Goal: Task Accomplishment & Management: Use online tool/utility

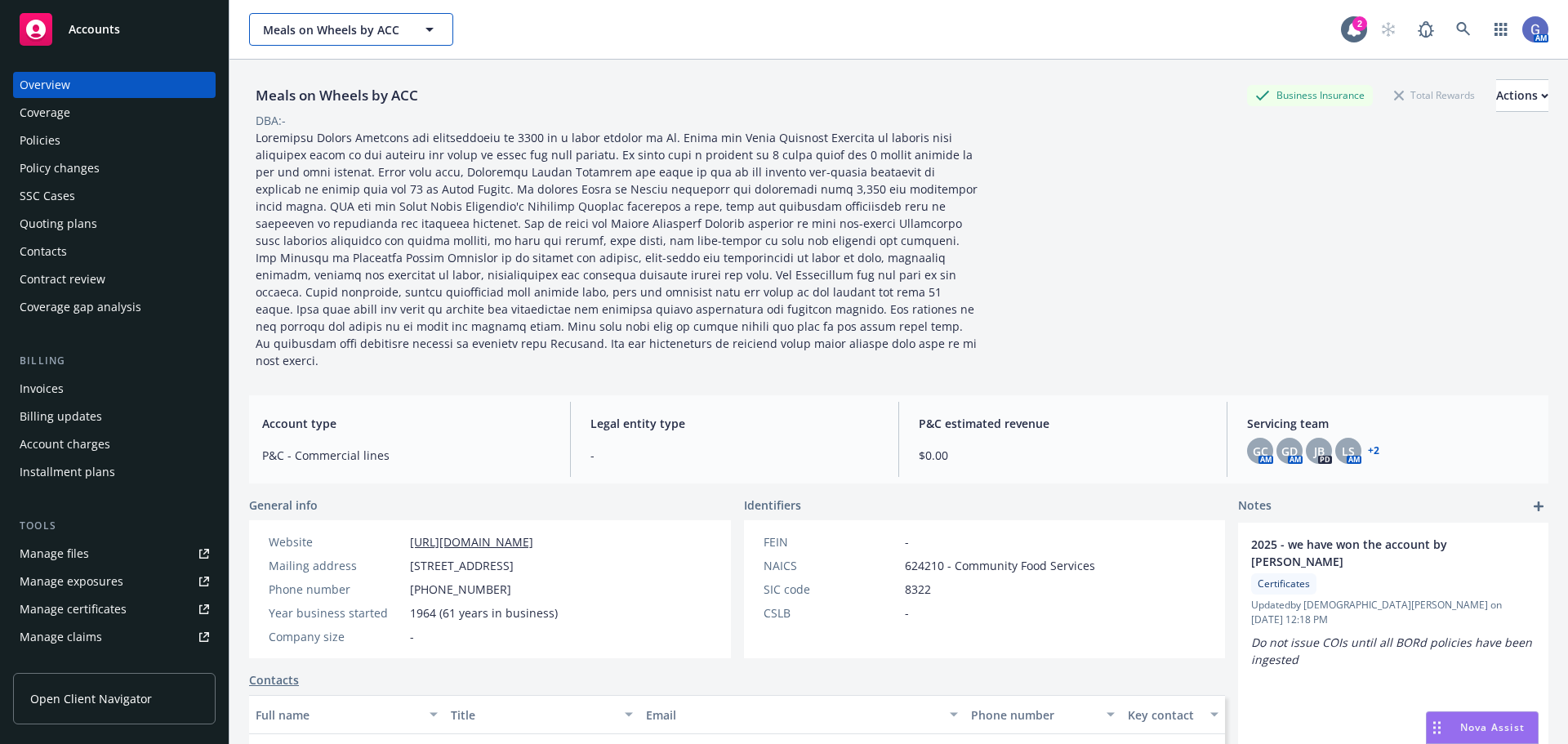
click at [345, 25] on span "Meals on Wheels by ACC" at bounding box center [334, 29] width 141 height 17
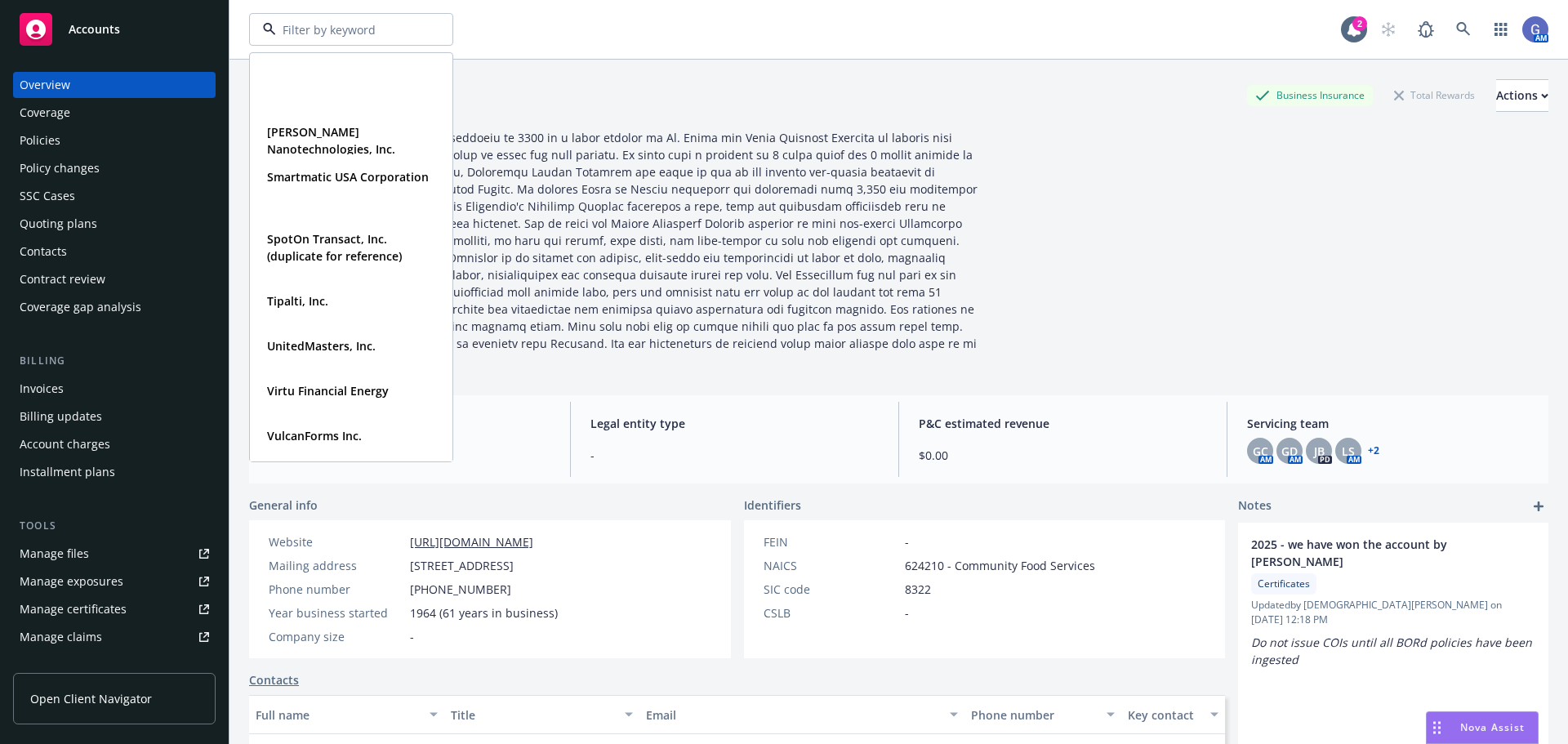
scroll to position [1307, 0]
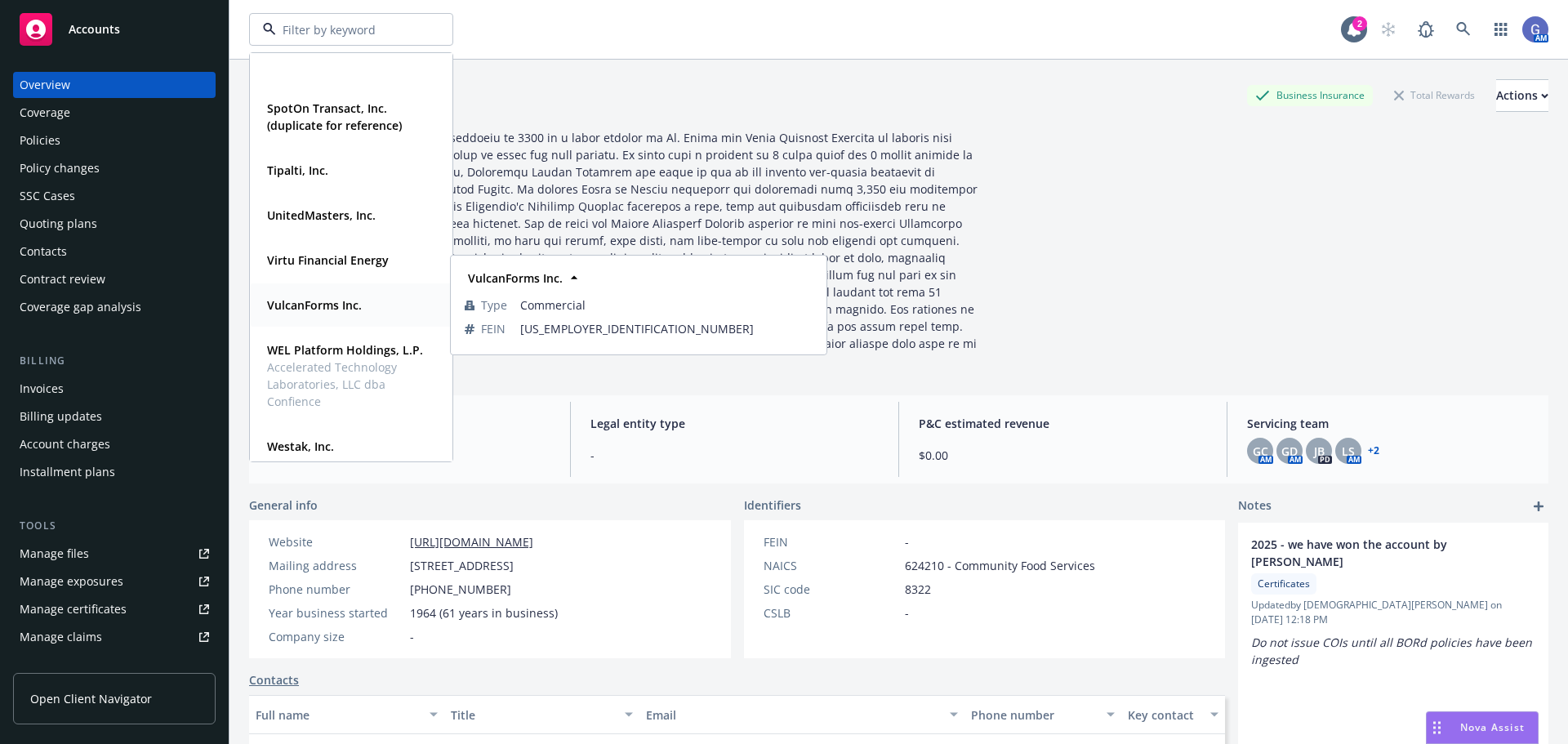
click at [310, 306] on strong "VulcanForms Inc." at bounding box center [314, 305] width 94 height 16
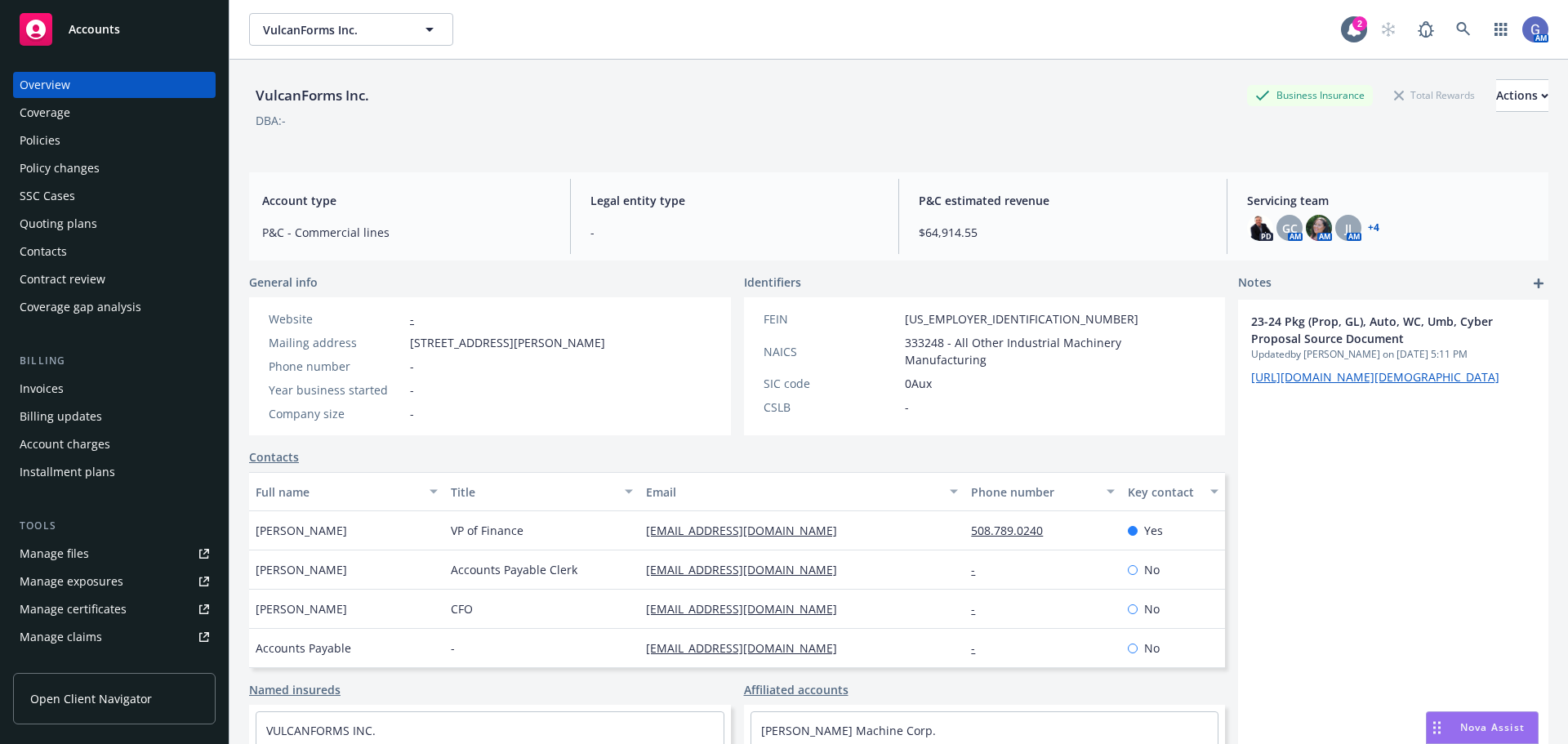
click at [55, 219] on div "Quoting plans" at bounding box center [59, 223] width 77 height 26
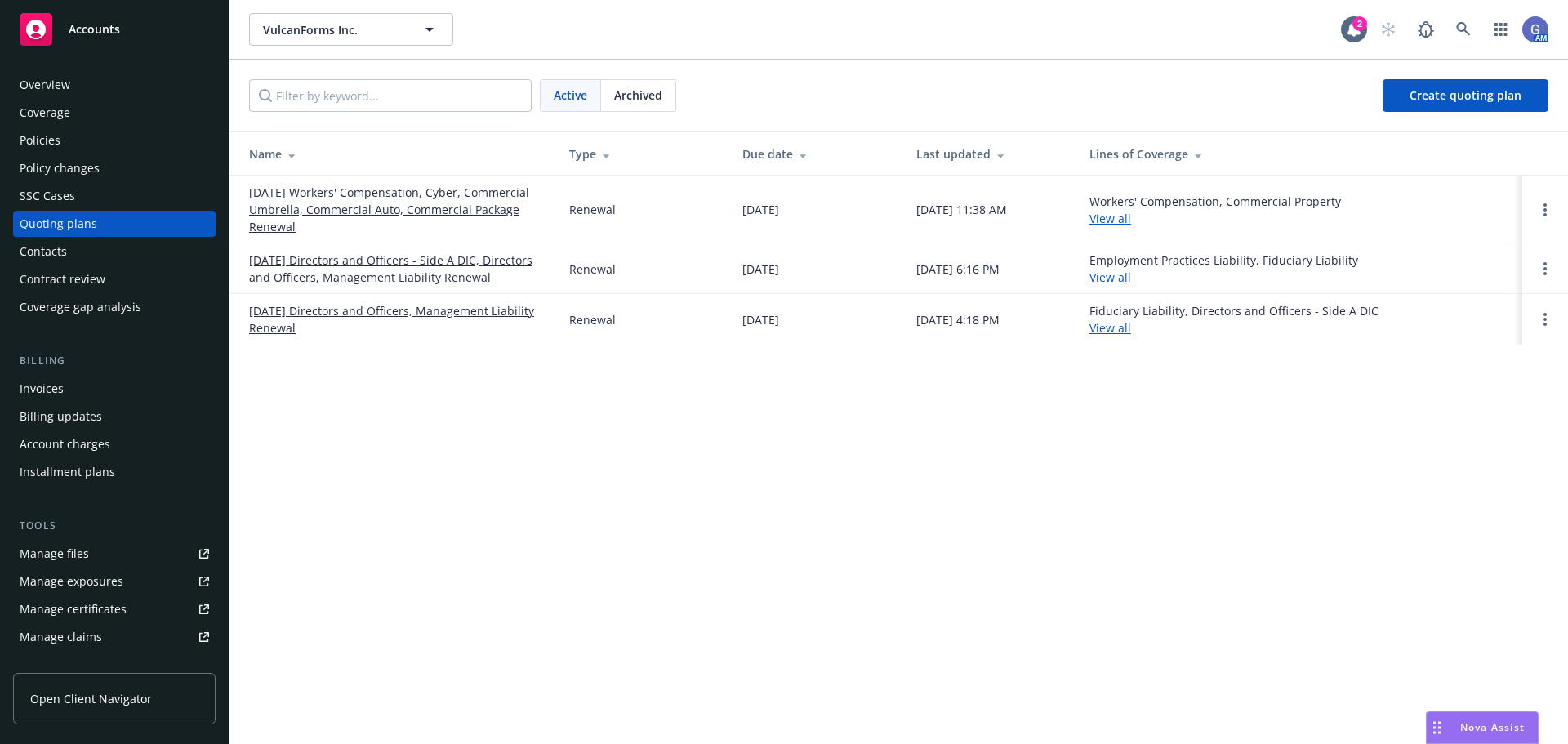
click at [444, 192] on link "08/28/25 Workers' Compensation, Cyber, Commercial Umbrella, Commercial Auto, Co…" at bounding box center [396, 210] width 294 height 52
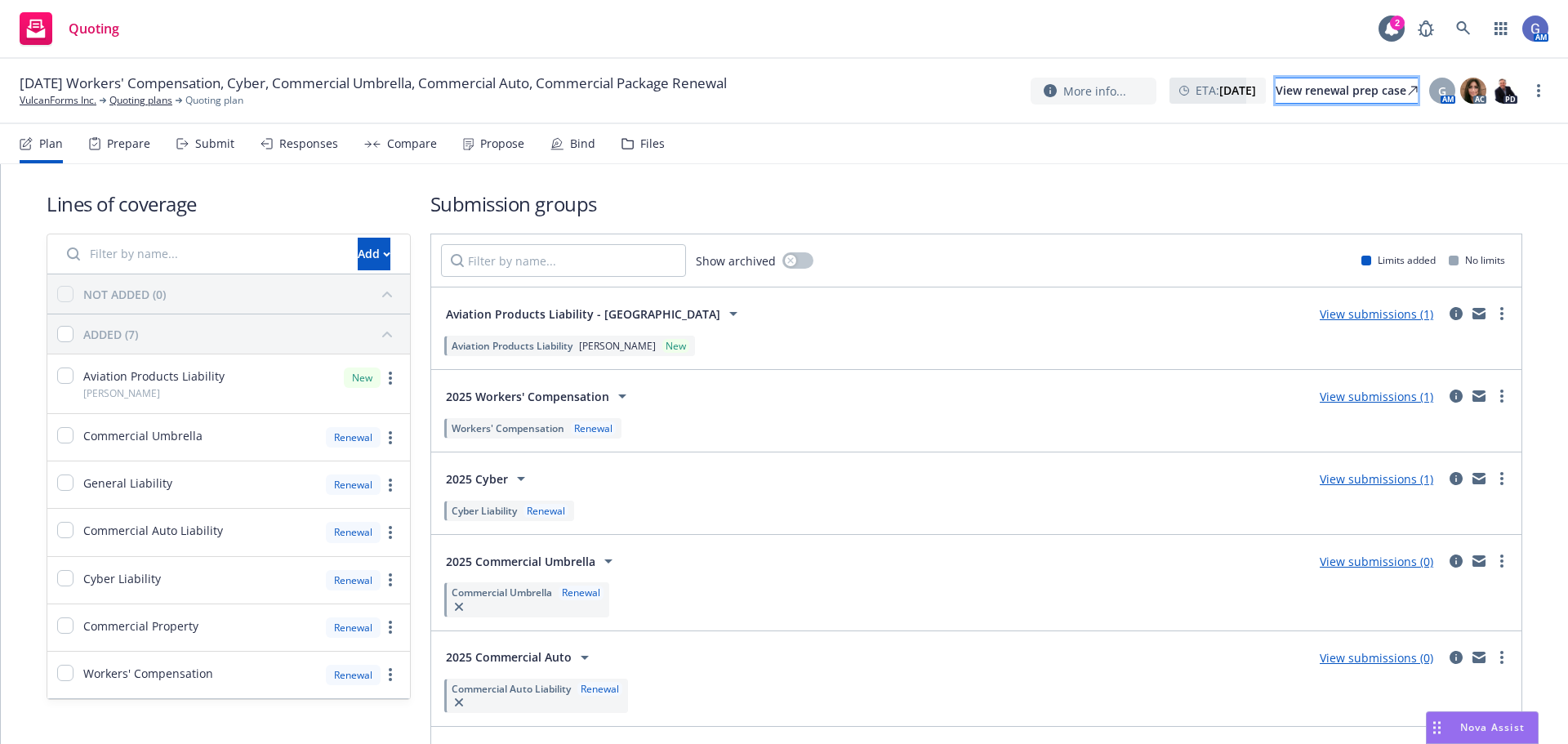
click at [1287, 87] on div "View renewal prep case" at bounding box center [1346, 90] width 142 height 25
click at [1383, 395] on link "View submissions (1)" at bounding box center [1376, 396] width 113 height 16
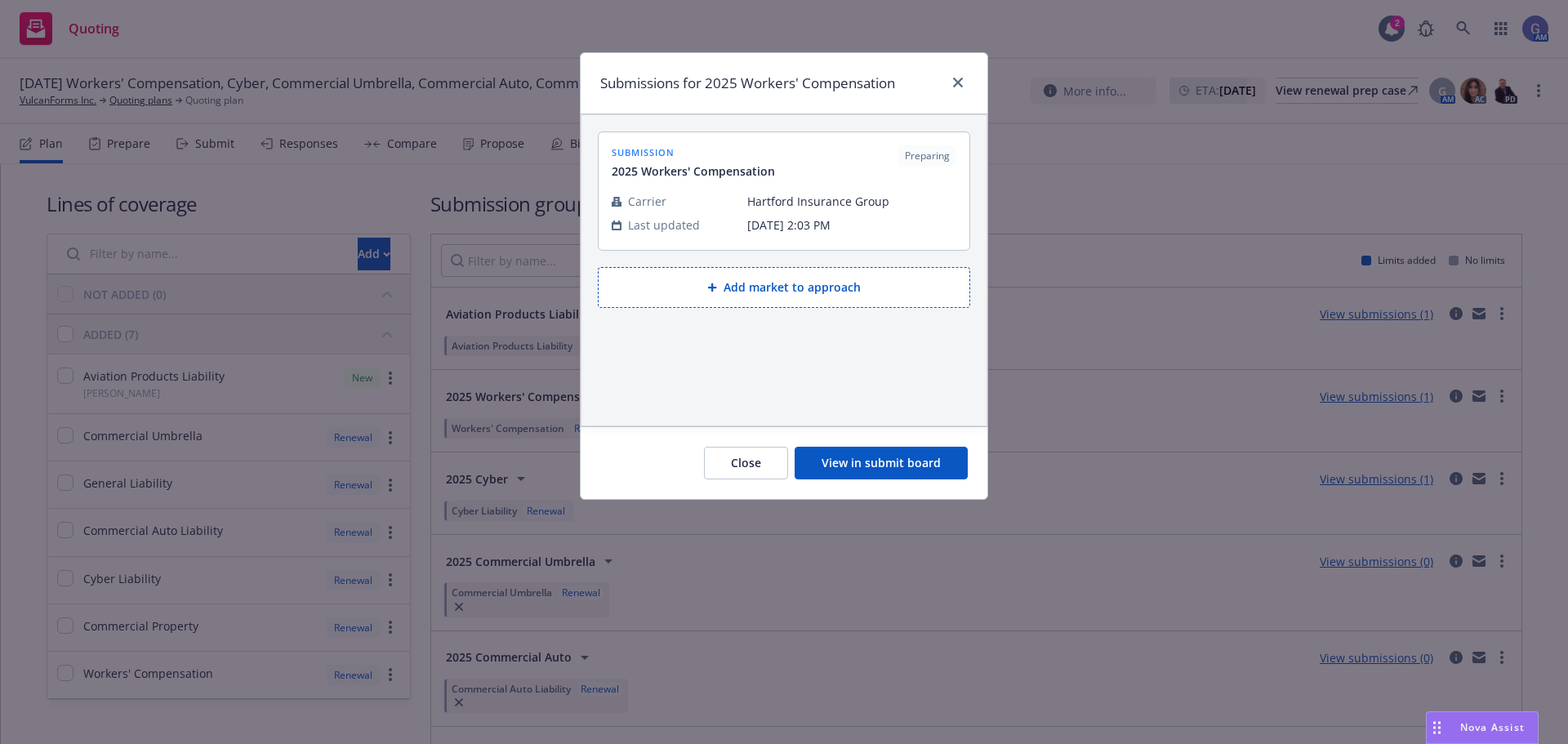
click at [885, 459] on button "View in submit board" at bounding box center [881, 463] width 173 height 33
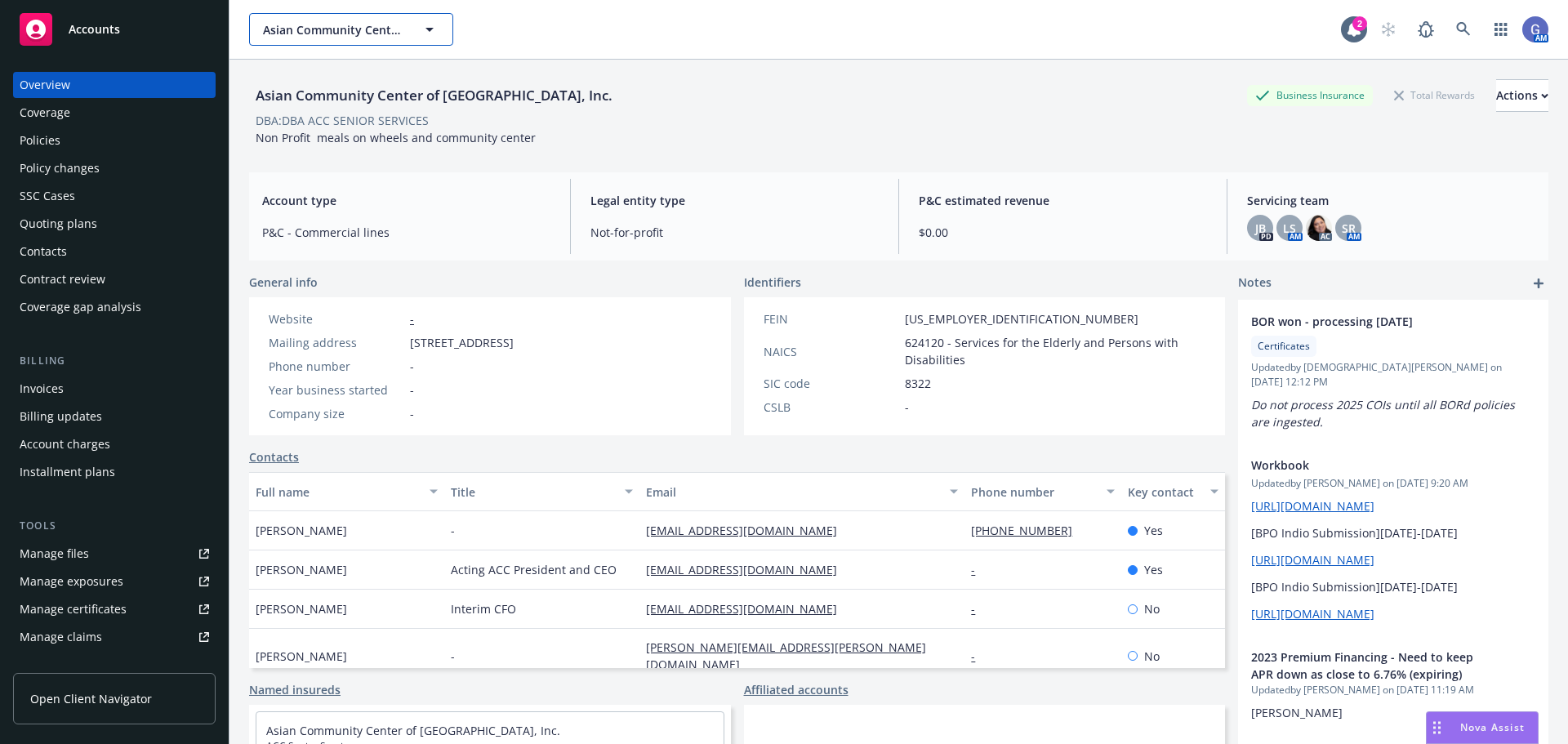
click at [333, 26] on span "Asian Community Center of [GEOGRAPHIC_DATA], Inc." at bounding box center [334, 29] width 141 height 17
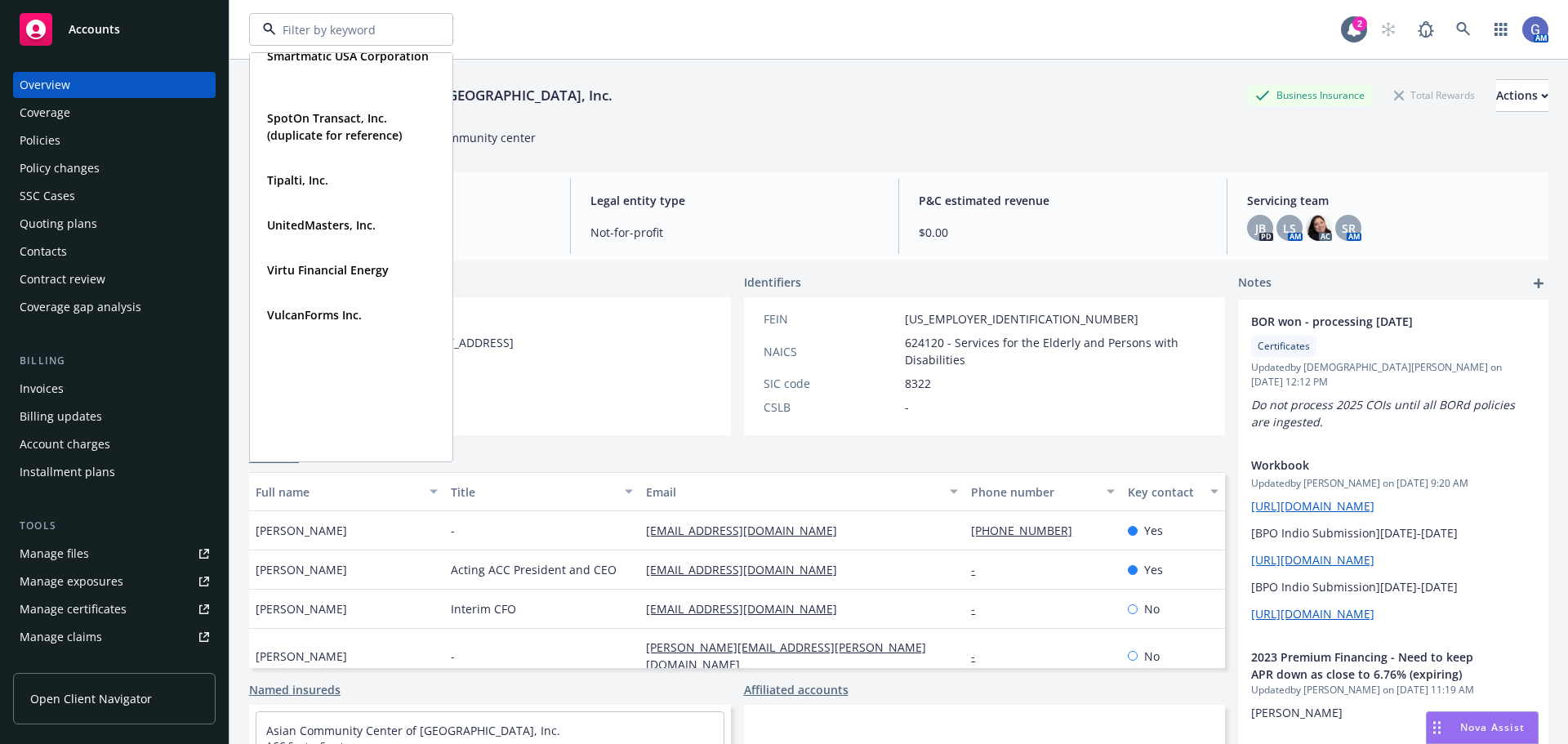
scroll to position [1389, 0]
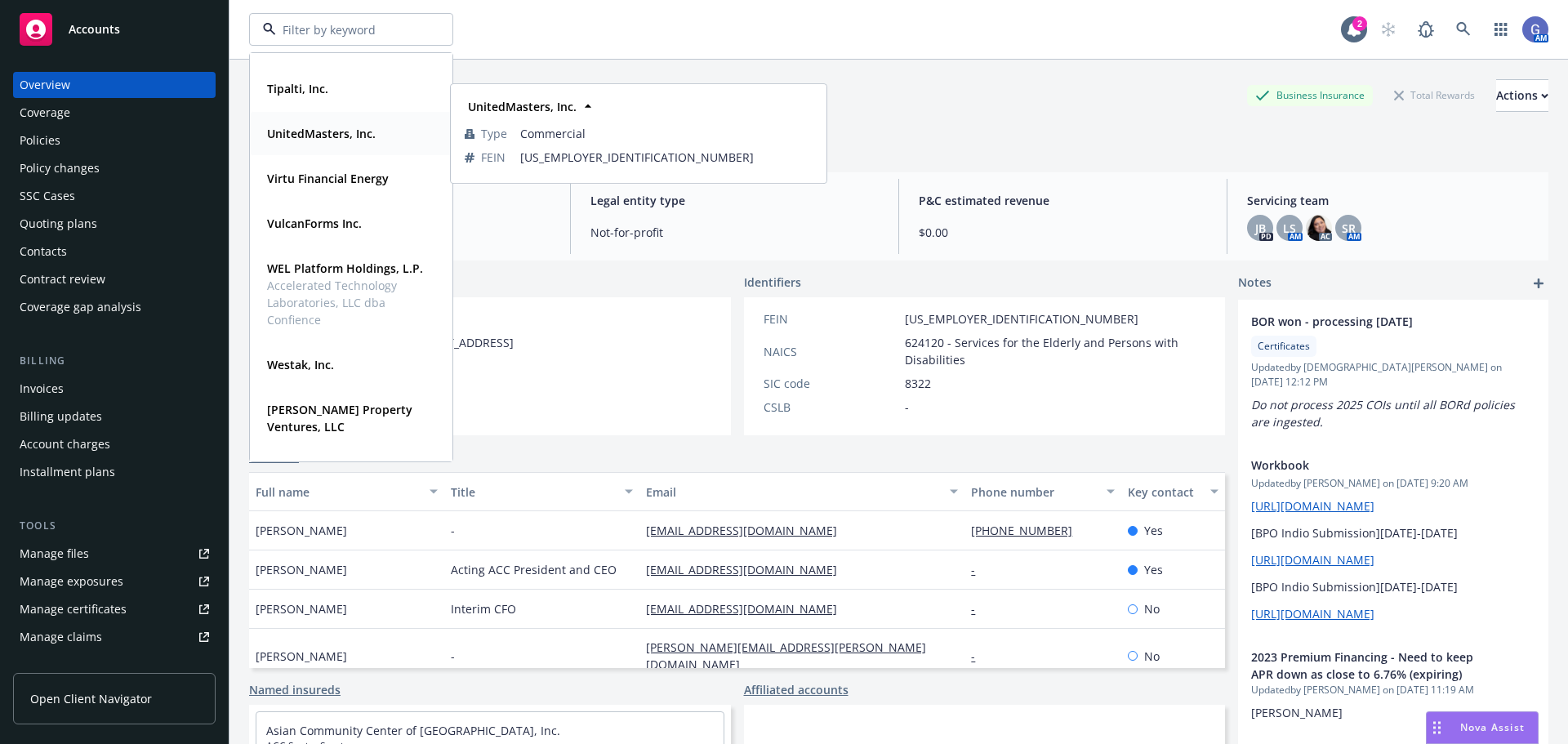
click at [321, 135] on strong "UnitedMasters, Inc." at bounding box center [321, 134] width 108 height 16
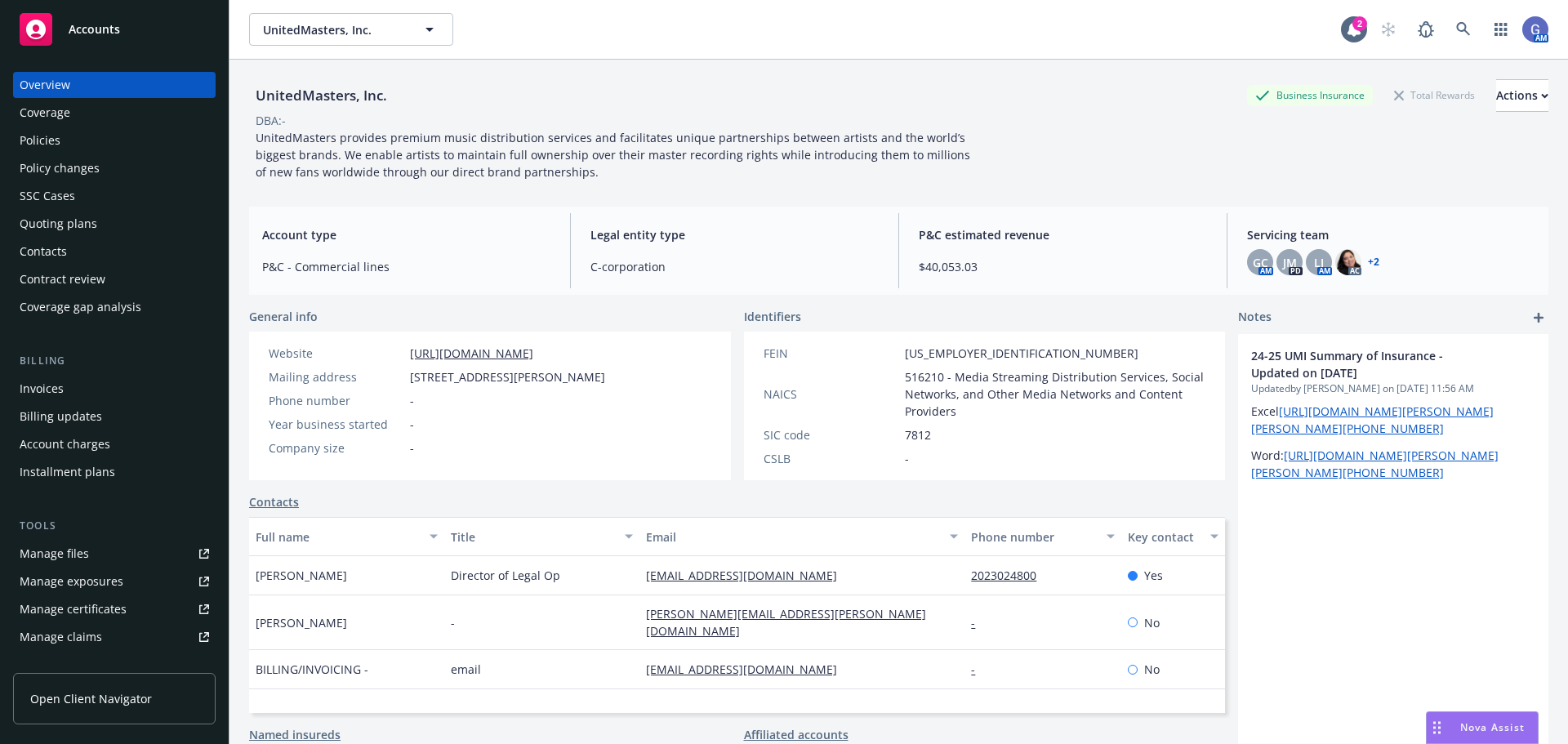
click at [31, 138] on div "Policies" at bounding box center [40, 140] width 41 height 26
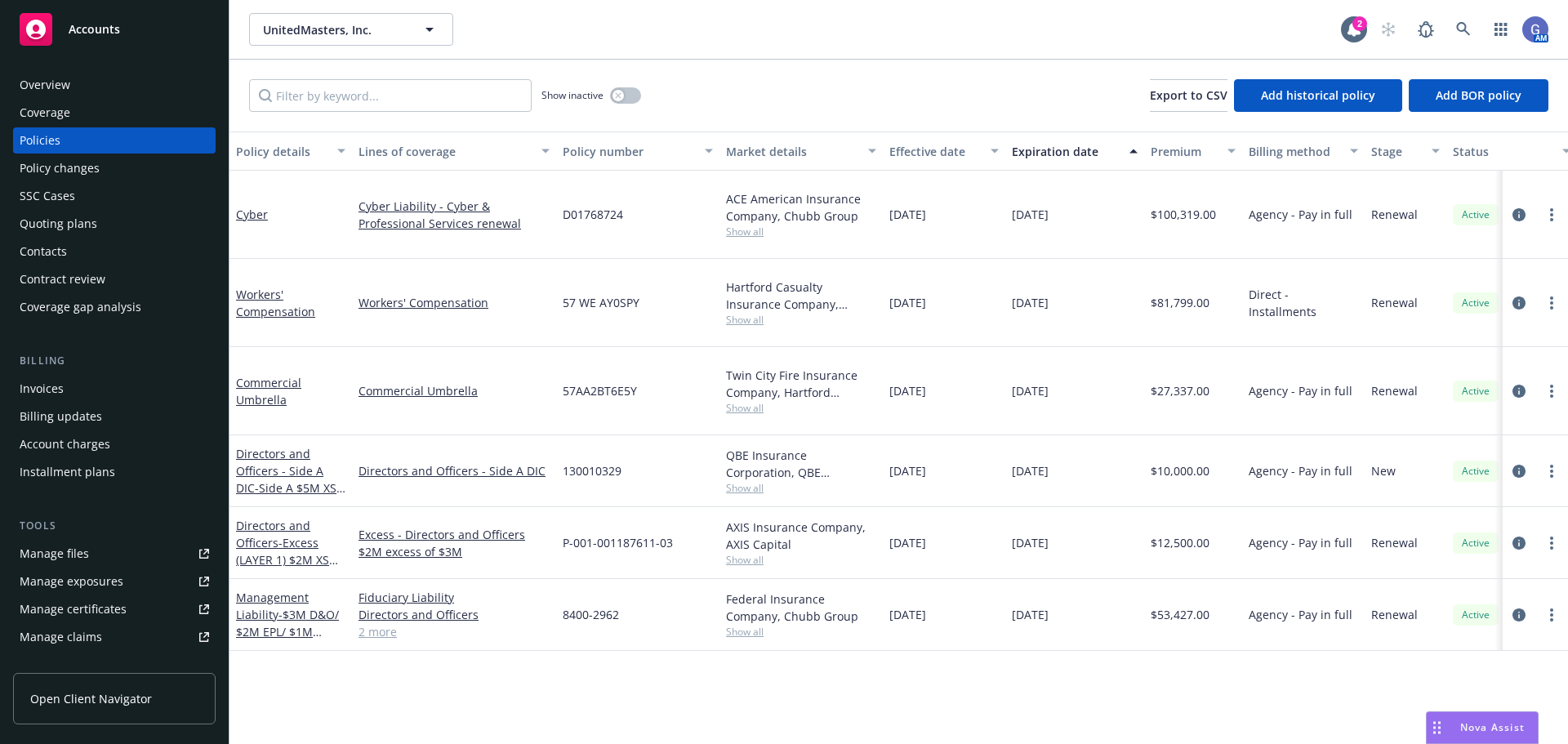
click at [46, 80] on div "Overview" at bounding box center [45, 84] width 51 height 26
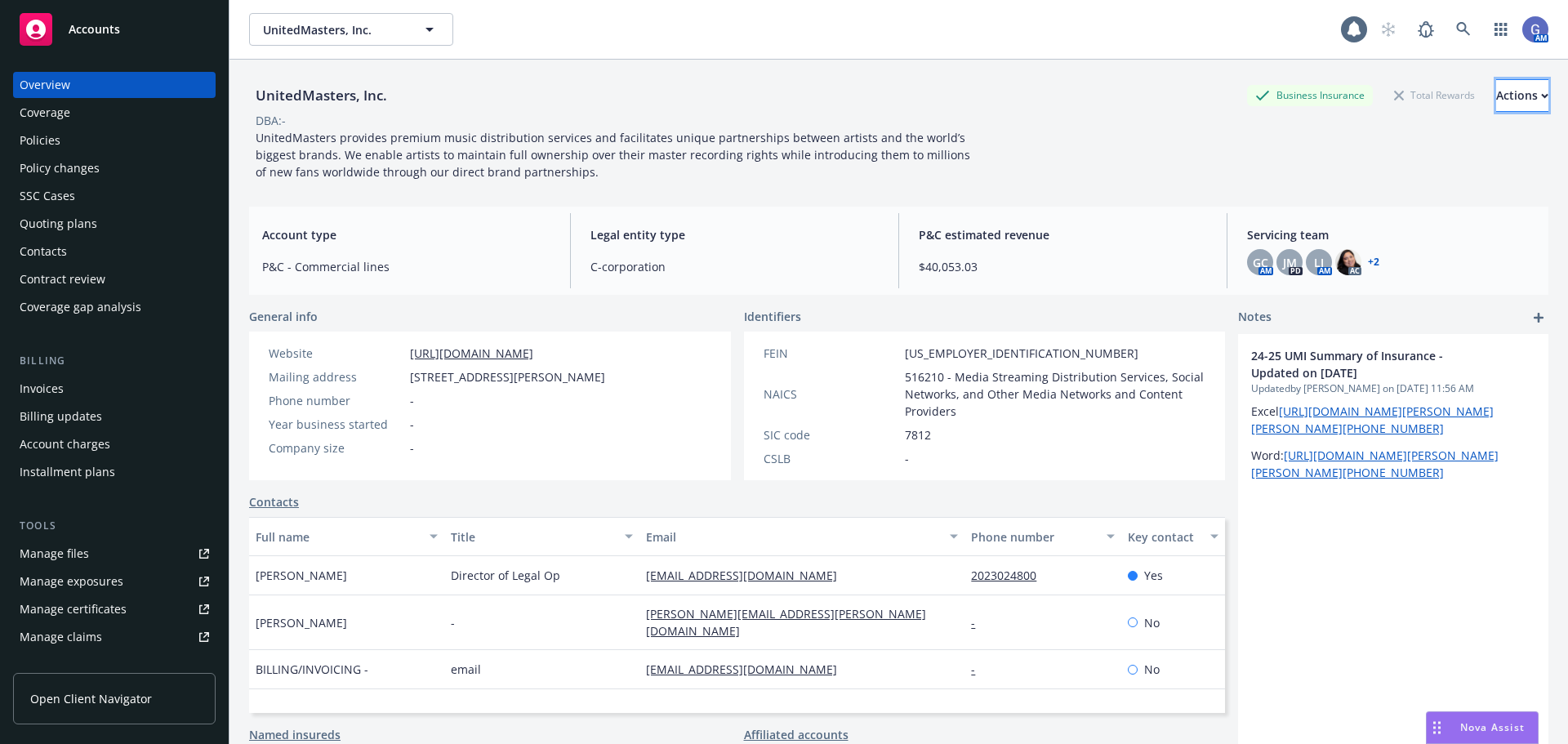
click at [1496, 87] on div "Actions" at bounding box center [1521, 95] width 53 height 31
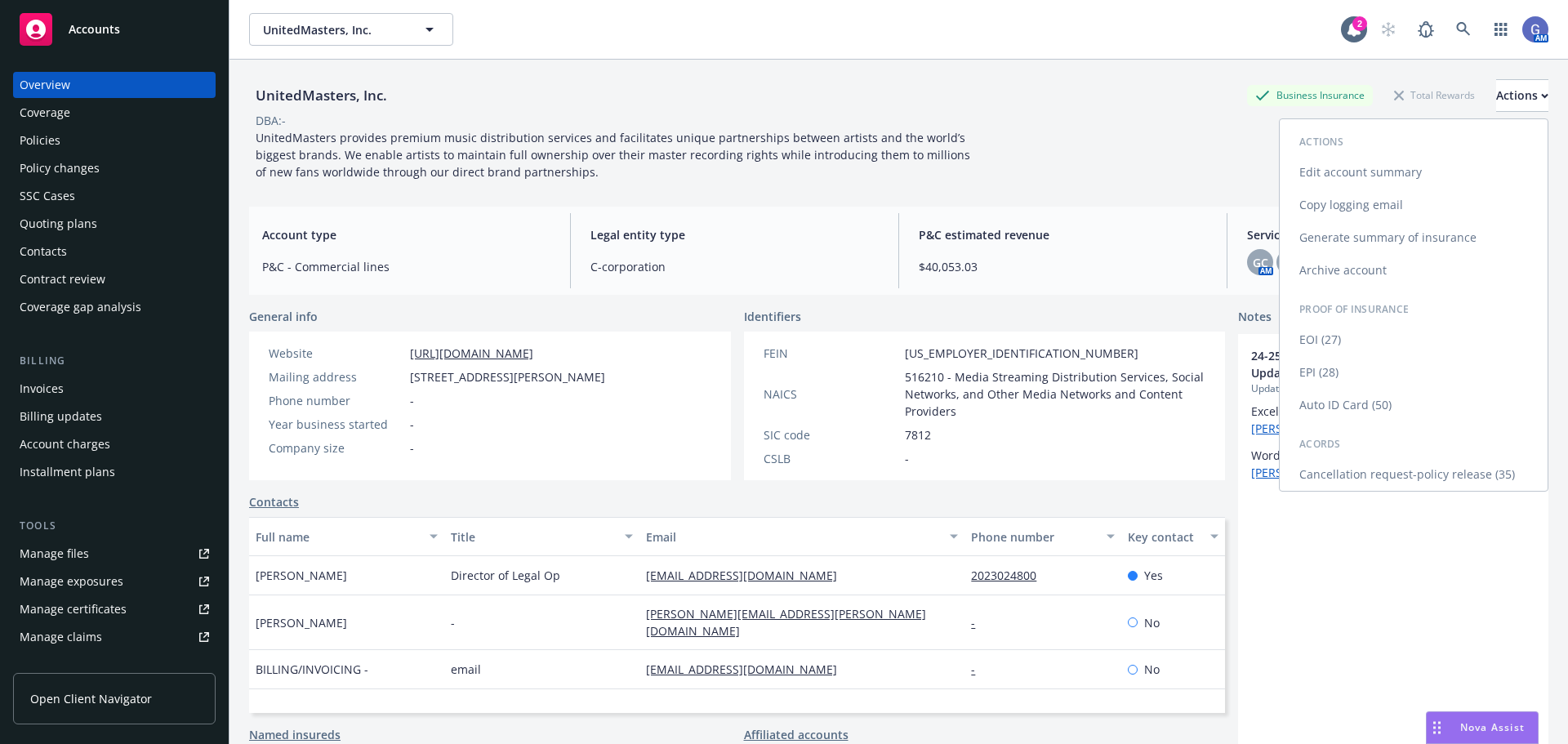
click at [1397, 237] on link "Generate summary of insurance" at bounding box center [1413, 237] width 268 height 33
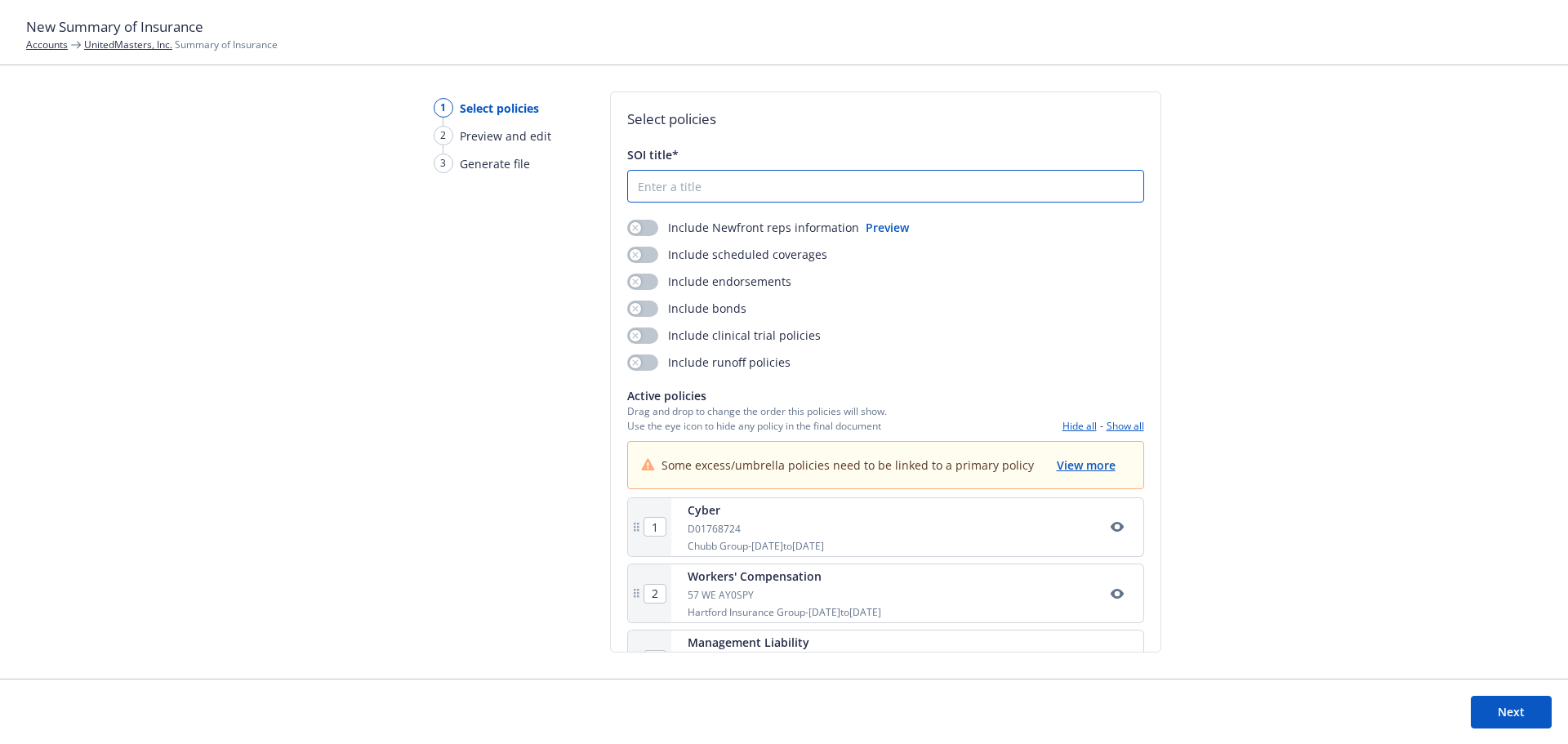
click at [745, 188] on input "SOI title*" at bounding box center [885, 186] width 515 height 31
type input "25-26 UnitedMasters P&C Summary of Insurance"
click at [875, 228] on button "Preview" at bounding box center [888, 226] width 44 height 17
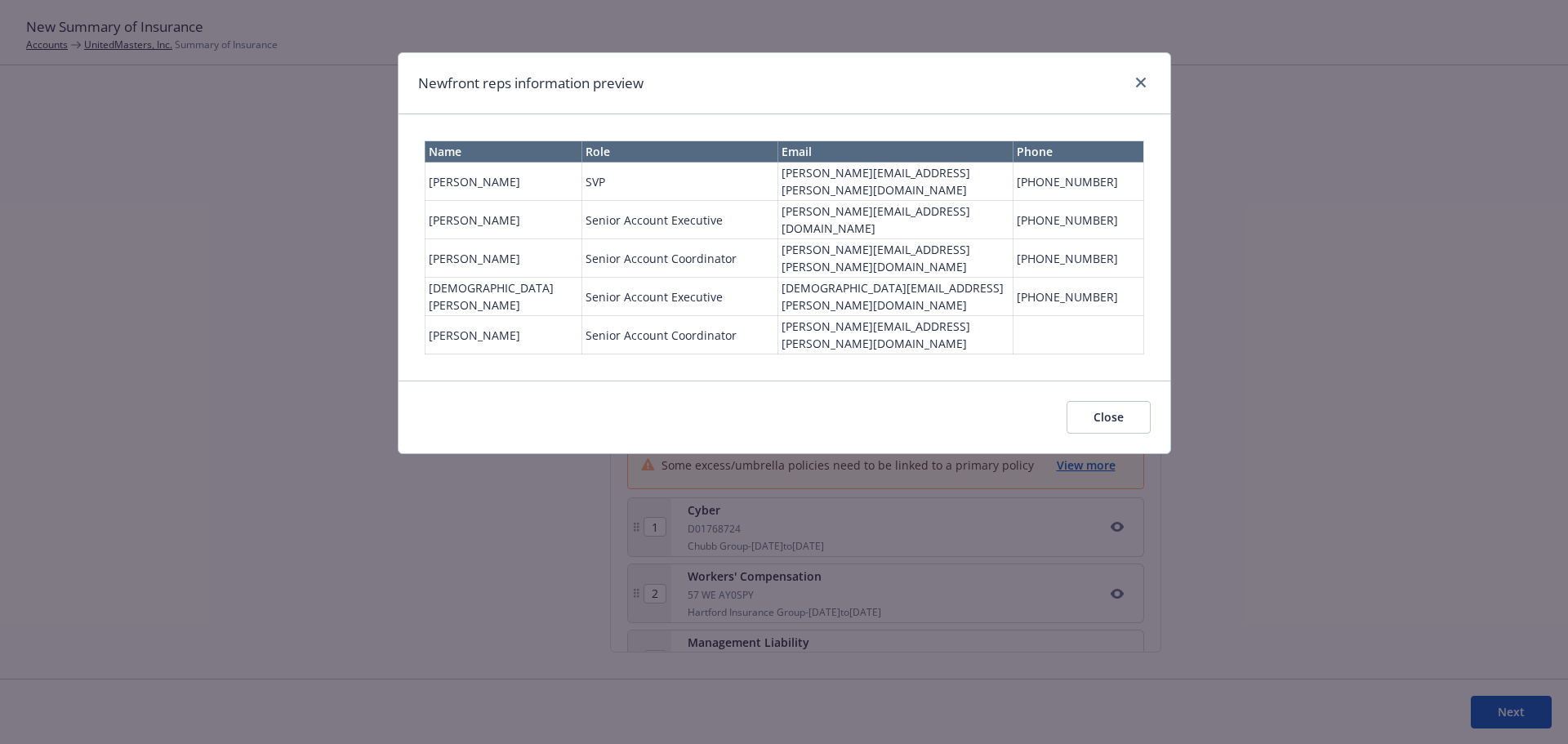
click at [1116, 401] on button "Close" at bounding box center [1108, 417] width 84 height 33
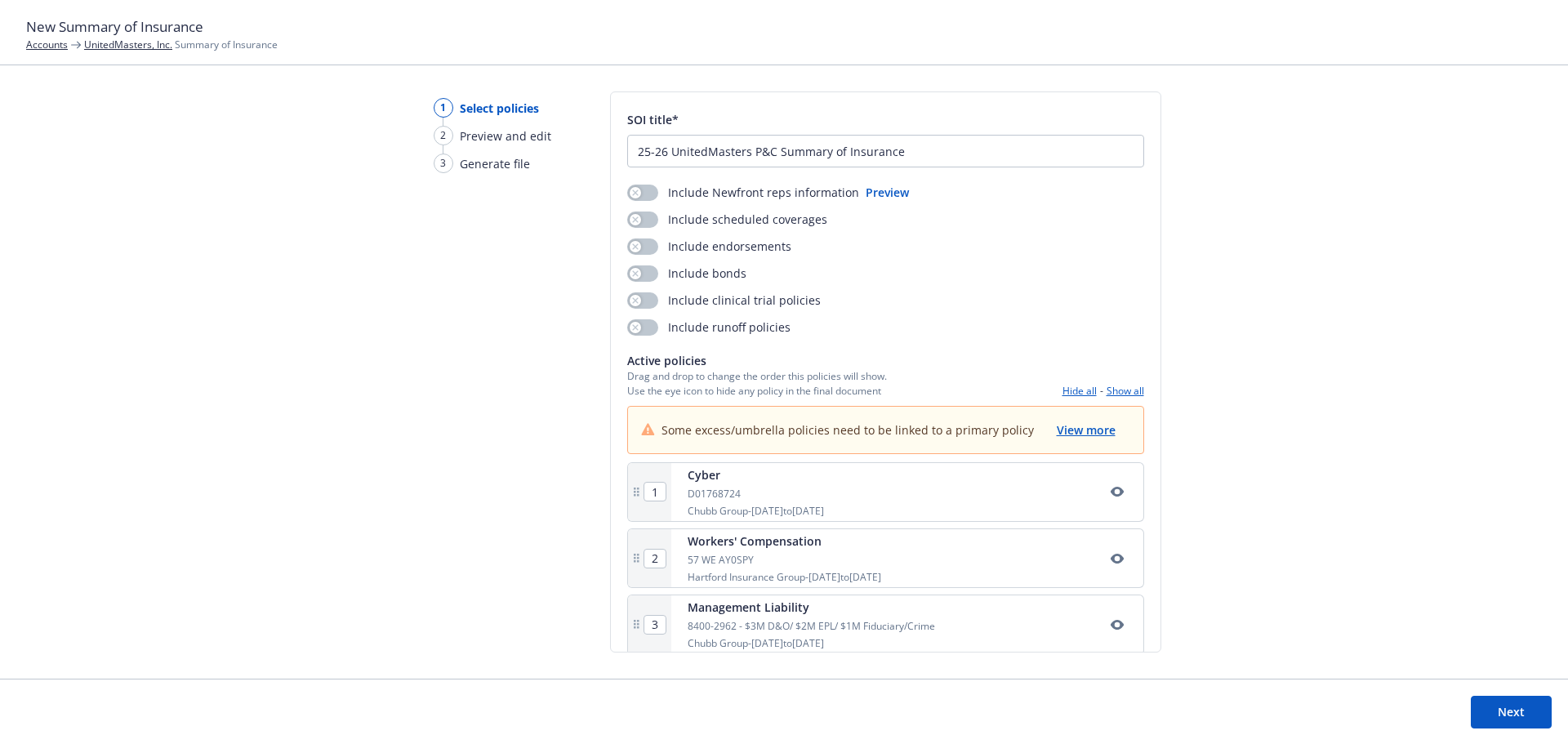
scroll to position [55, 0]
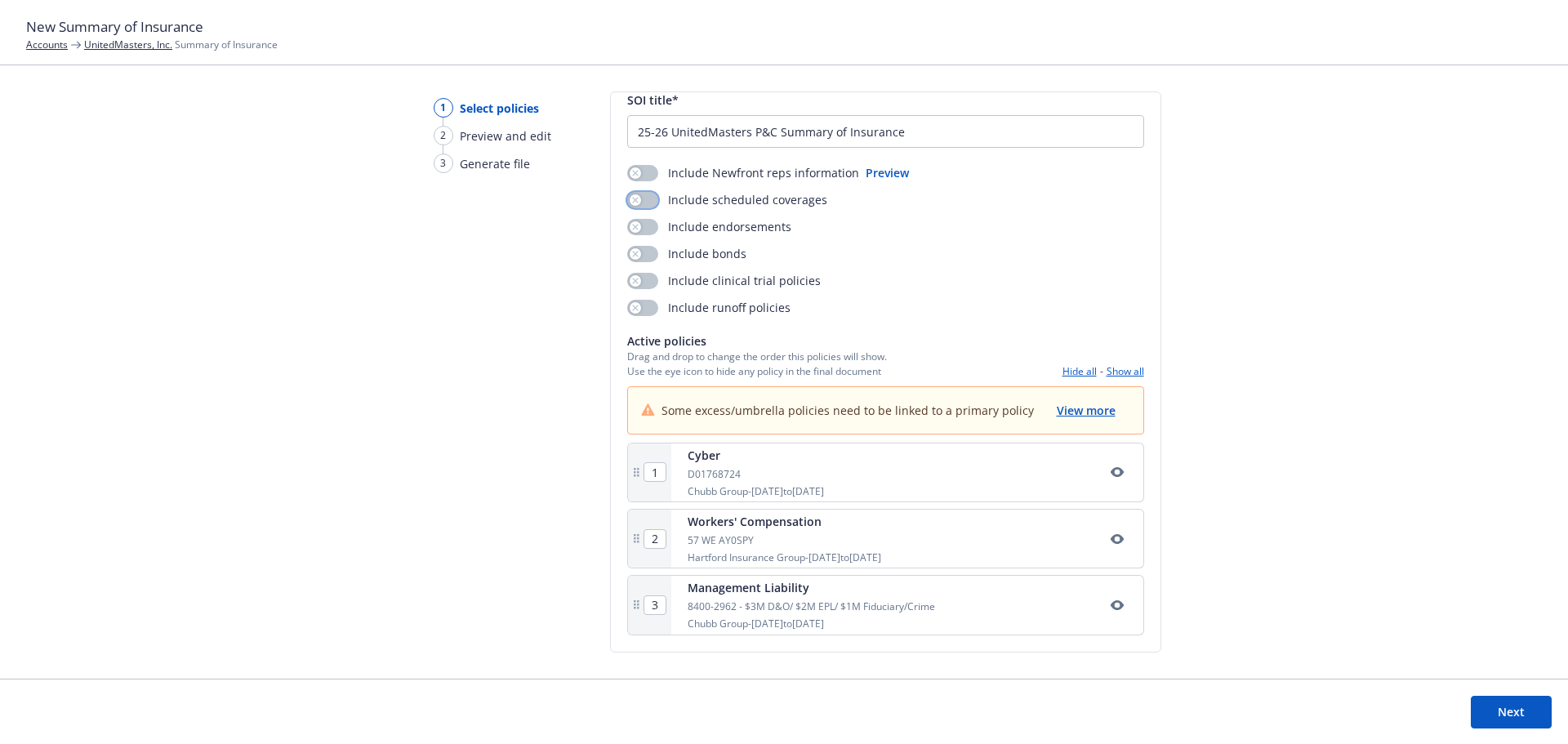
click at [645, 199] on button "button" at bounding box center [641, 200] width 31 height 16
click at [1086, 406] on span "View more" at bounding box center [1085, 410] width 59 height 16
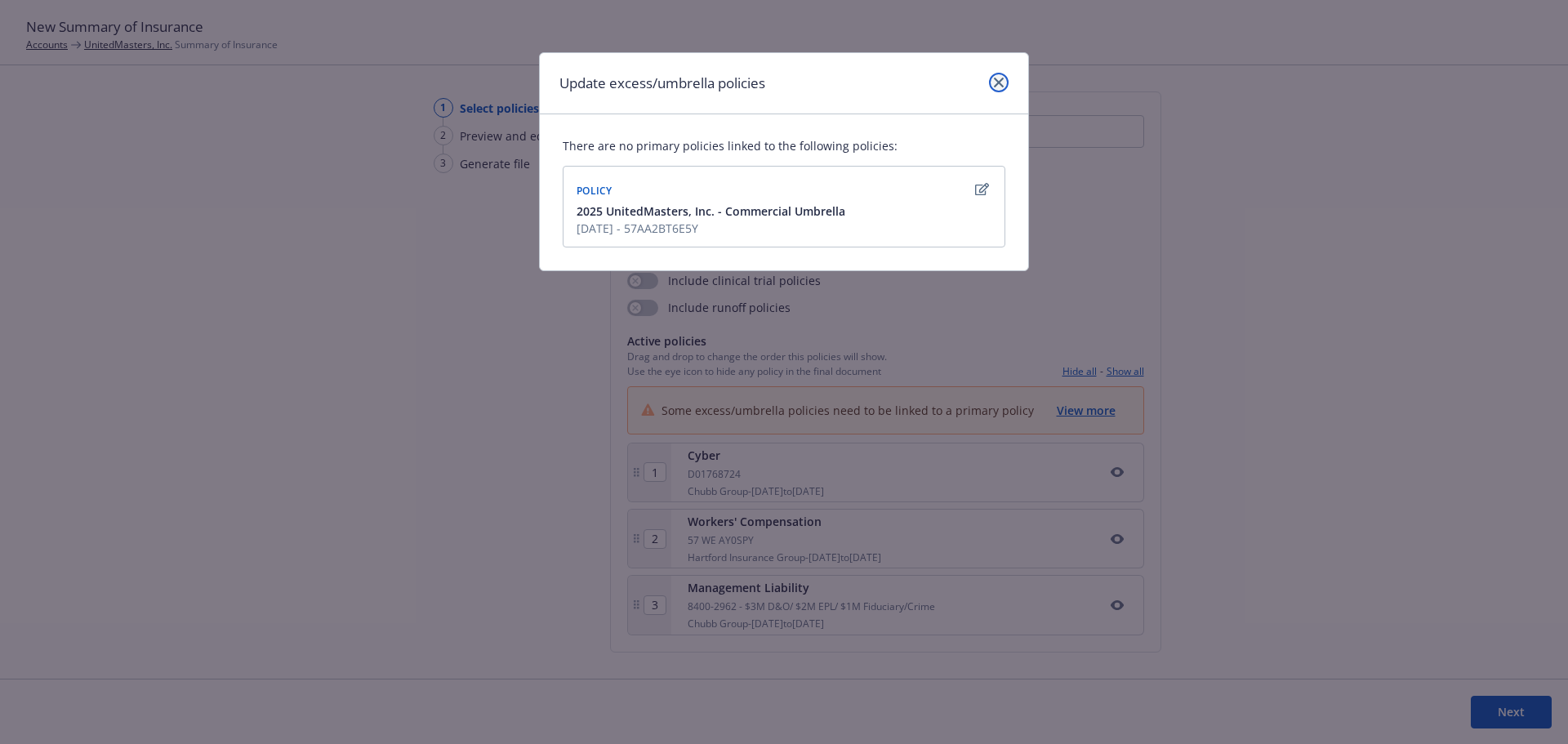
click at [1004, 80] on link "close" at bounding box center [999, 82] width 20 height 20
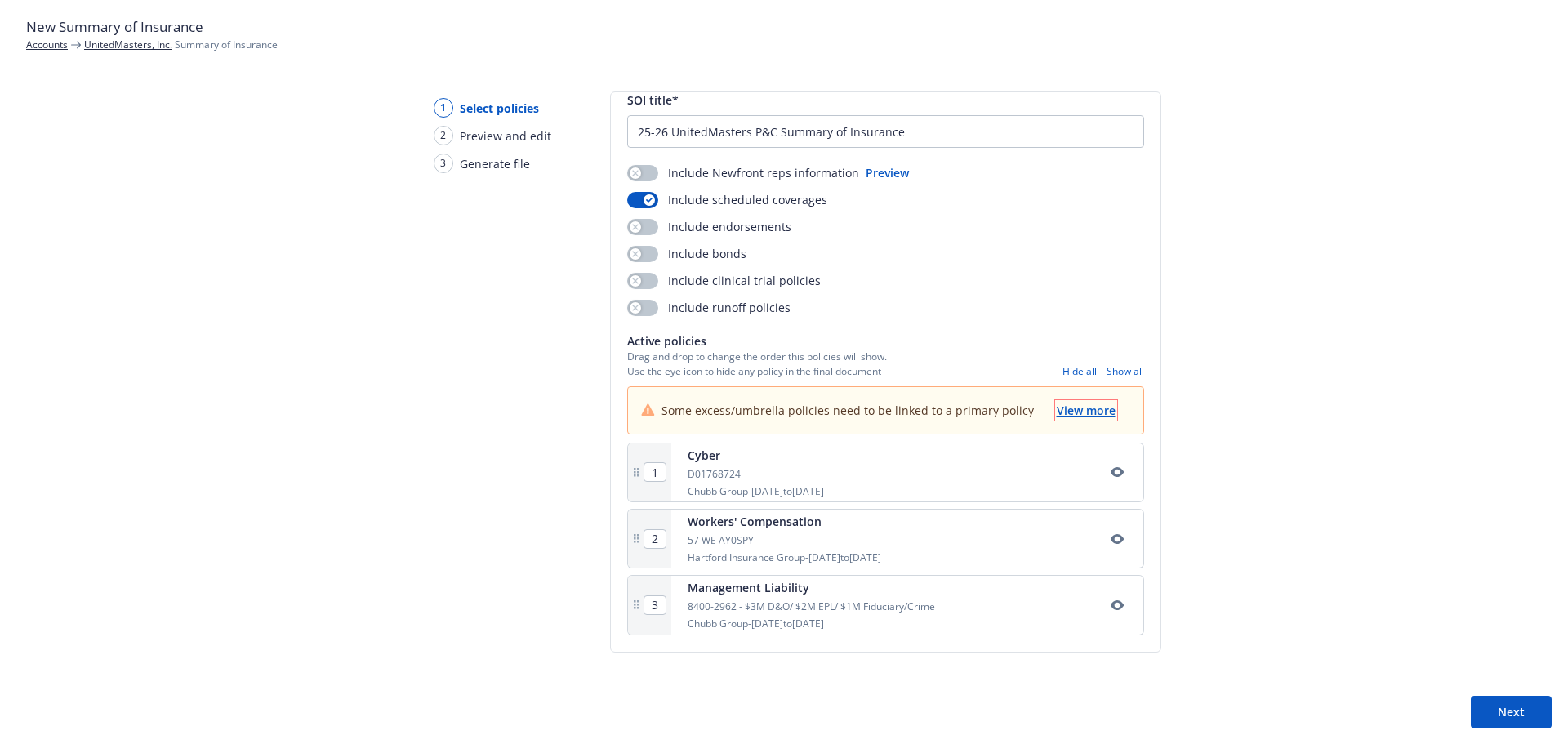
click at [1072, 411] on span "View more" at bounding box center [1085, 410] width 59 height 16
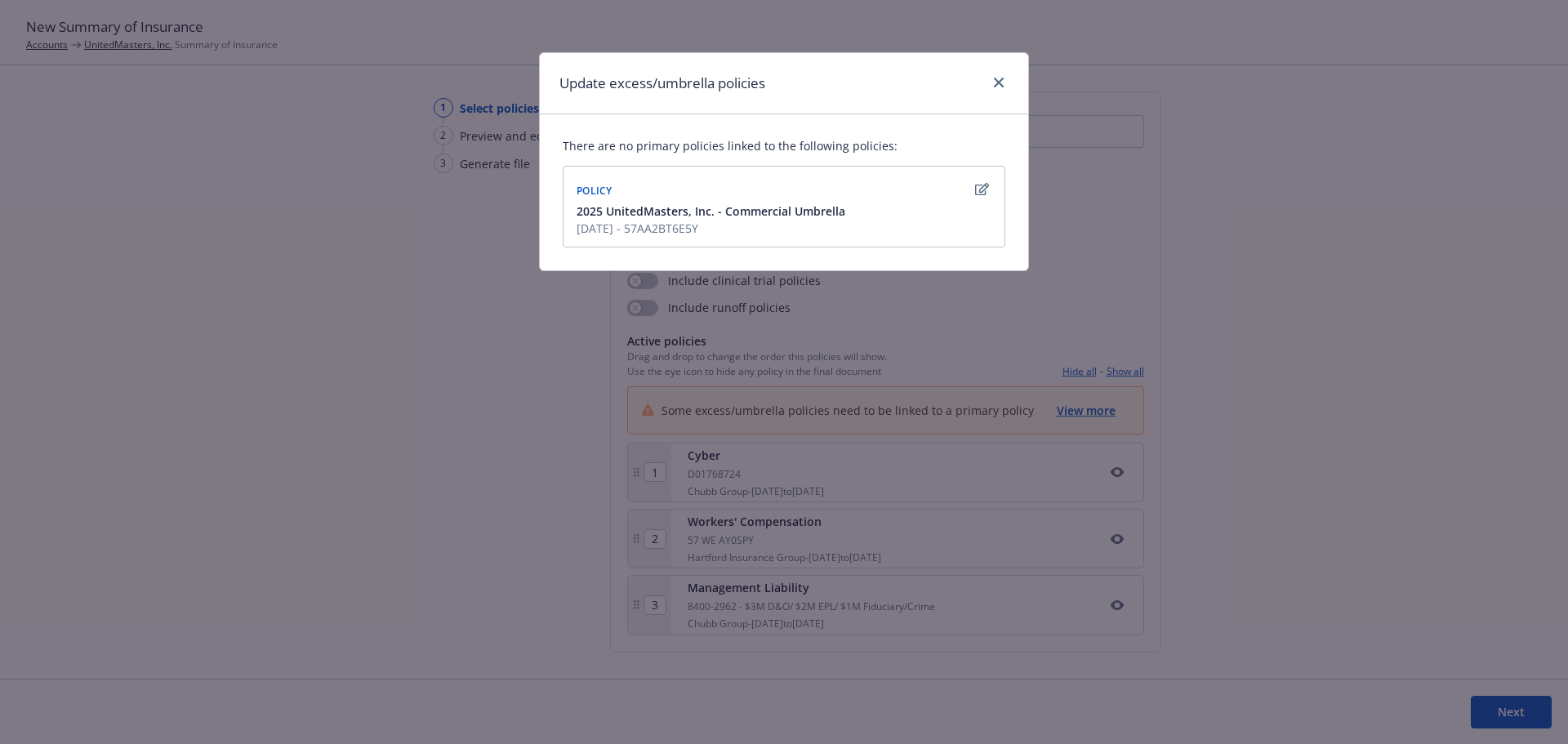
click at [973, 187] on button "button" at bounding box center [981, 190] width 20 height 20
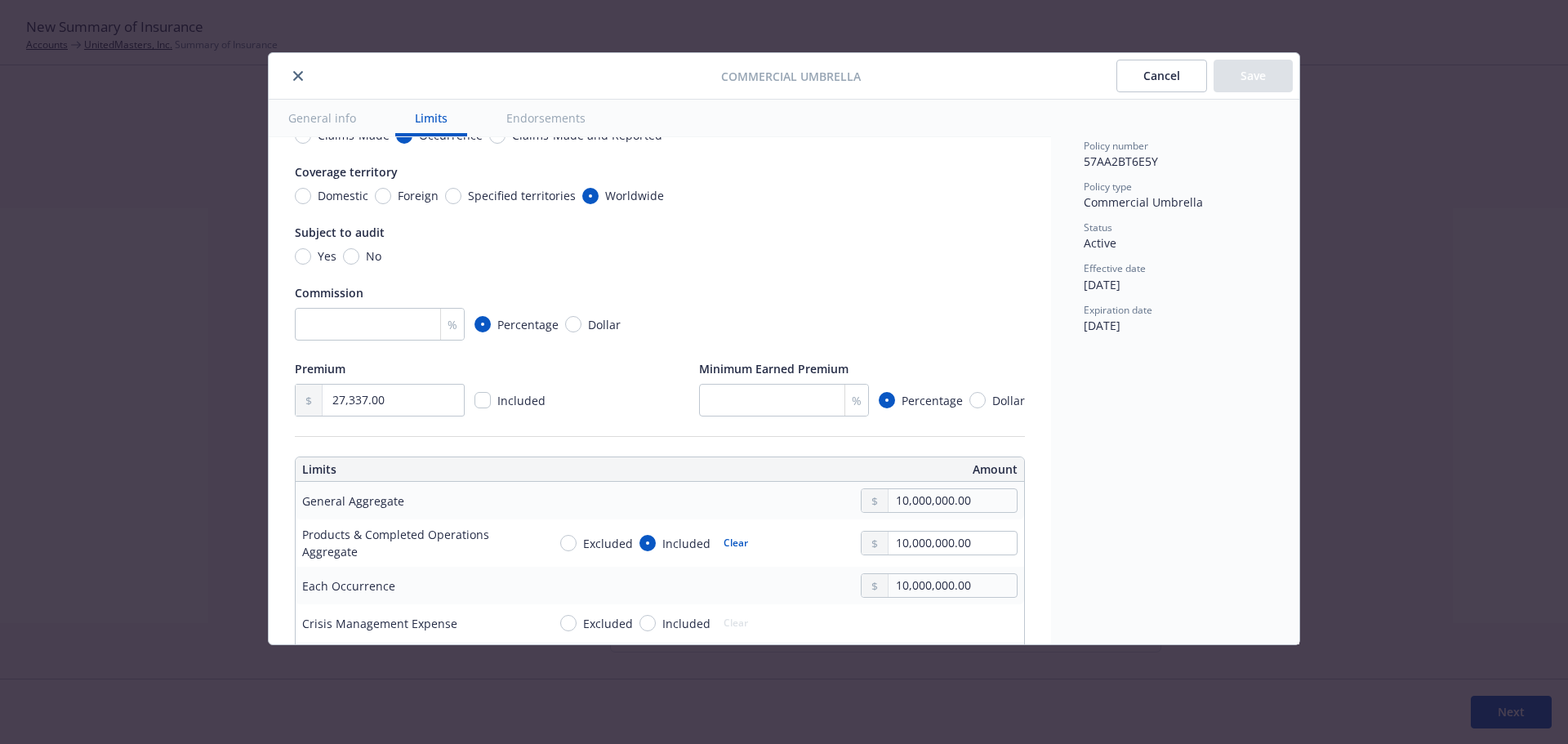
scroll to position [0, 0]
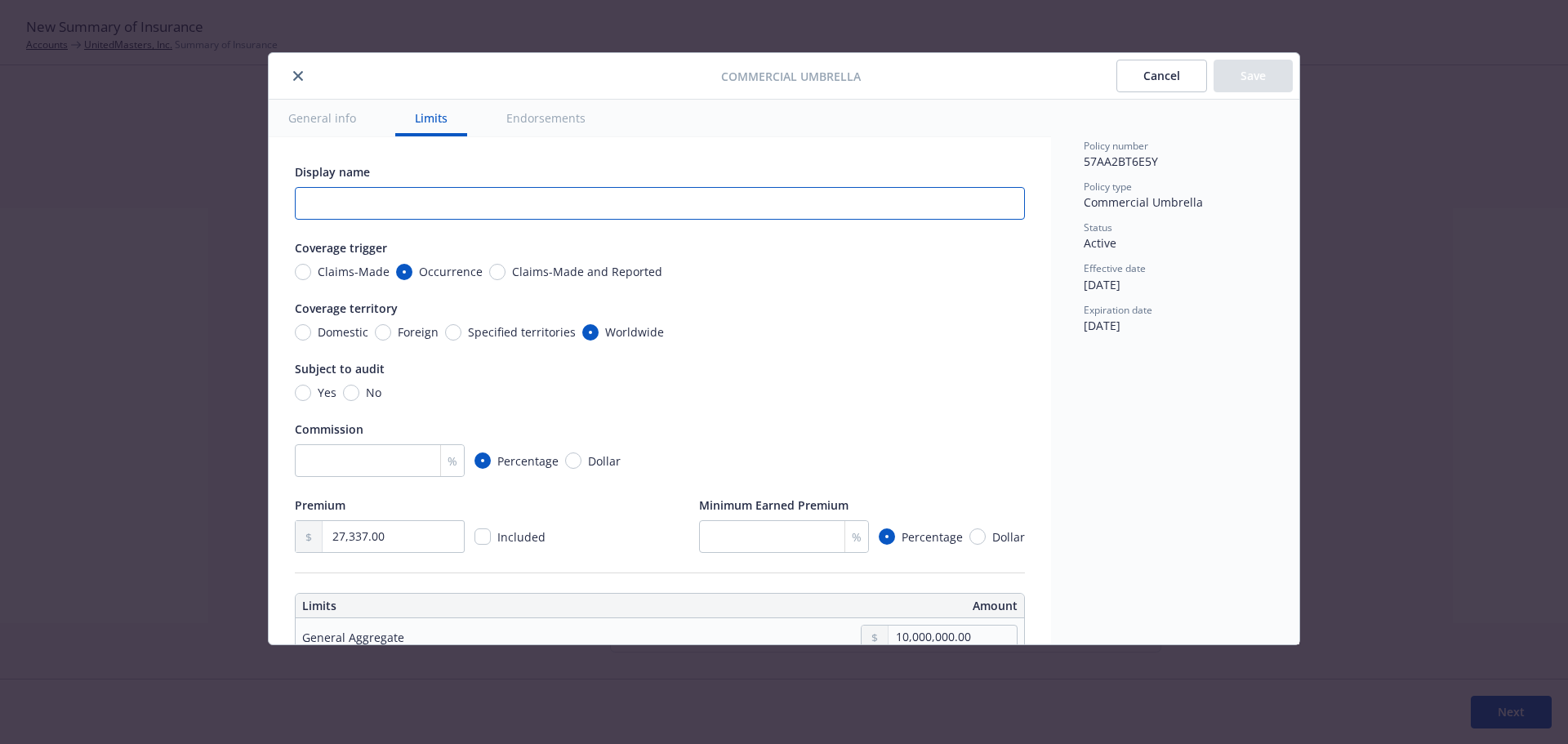
click at [327, 202] on input "text" at bounding box center [659, 203] width 730 height 33
type textarea "x"
type input "C"
type textarea "x"
type input "Co"
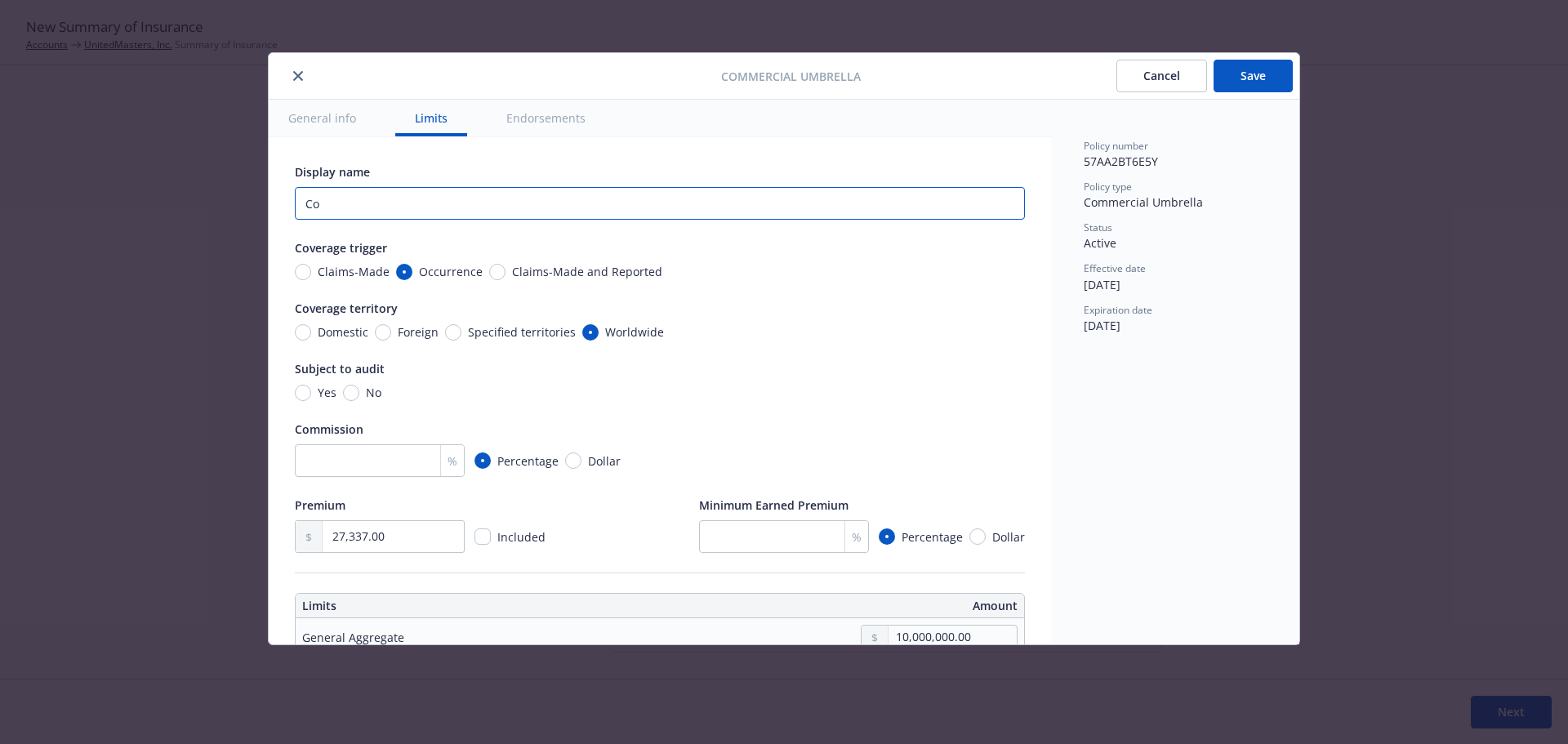
type textarea "x"
type input "Com"
type textarea "x"
type input "Comm"
type textarea "x"
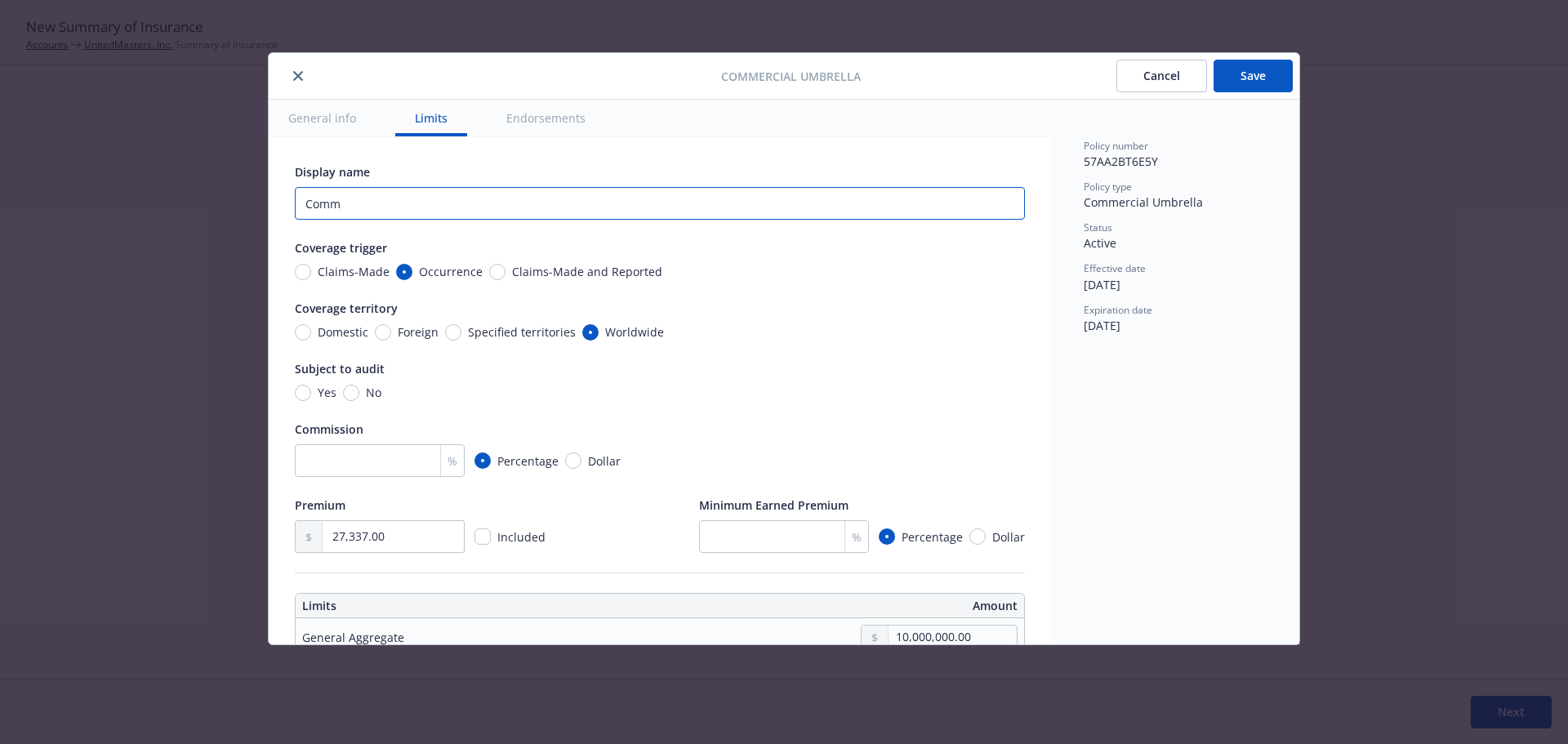
type input "Comme"
type textarea "x"
type input "Commer"
type textarea "x"
type input "Commerc"
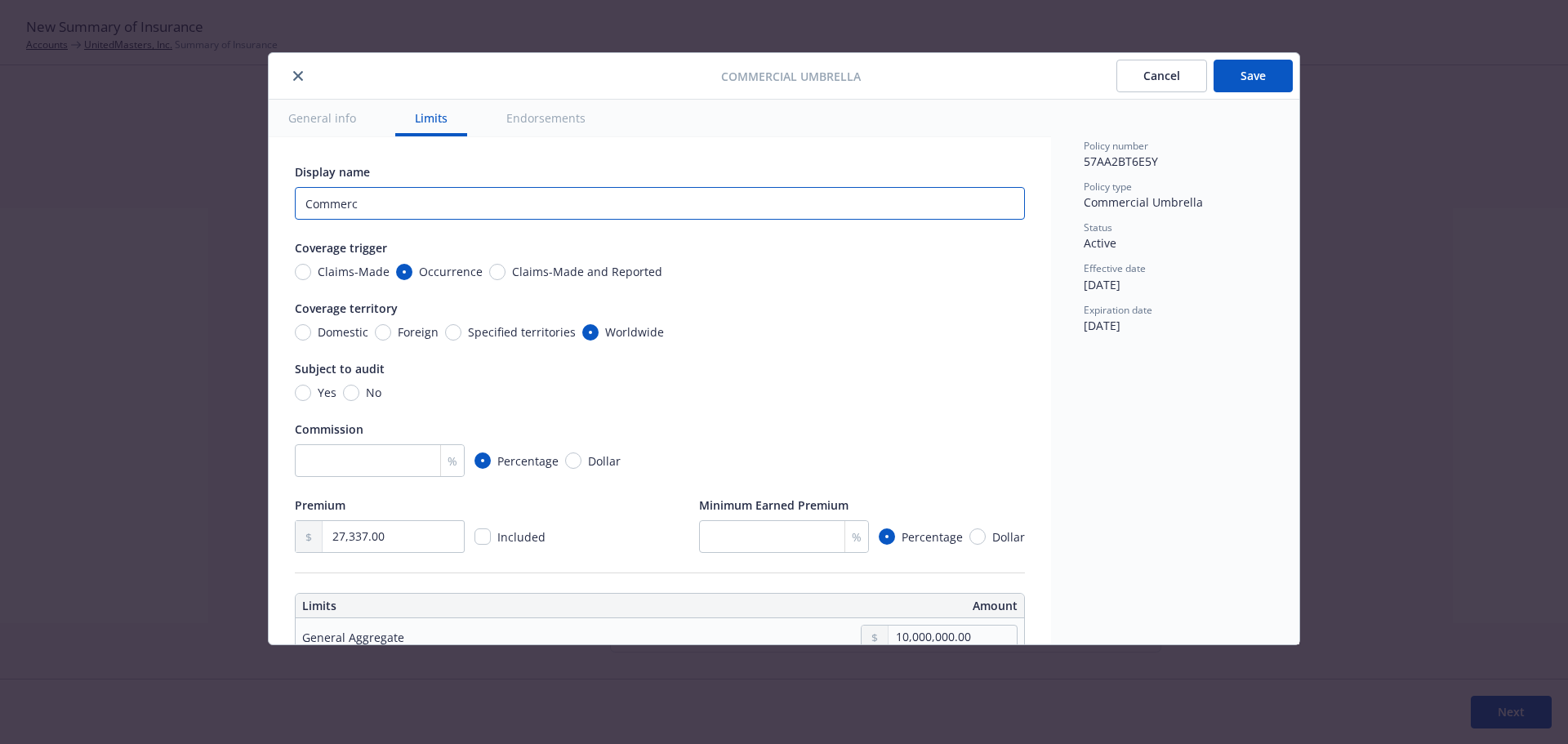
type textarea "x"
type input "Commerci"
type textarea "x"
type input "Commercia"
type textarea "x"
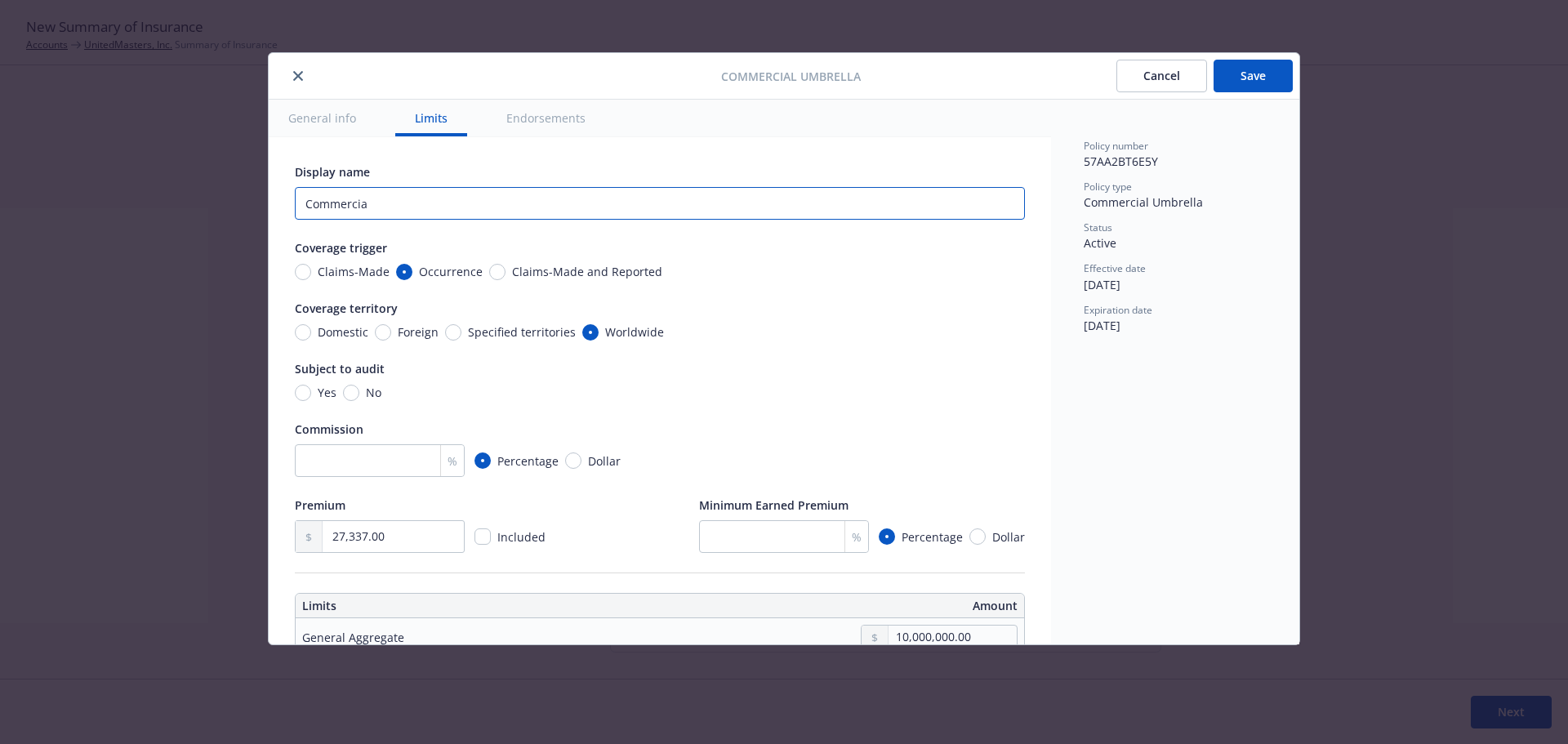
type input "Commercial"
type textarea "x"
type input "Commercial"
type textarea "x"
type input "Commercial $"
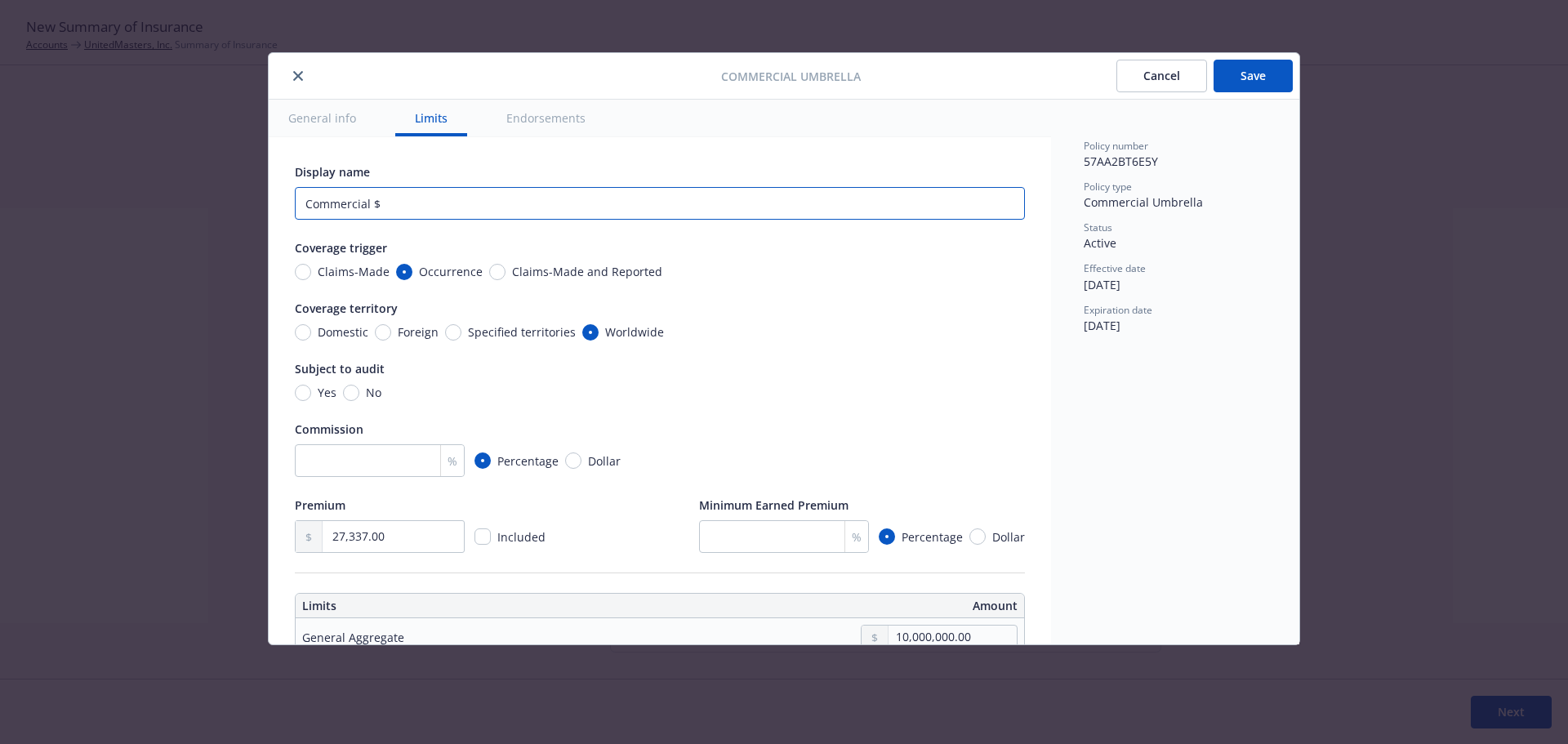
type textarea "x"
type input "Commercial $1"
type textarea "x"
type input "Commercial $10"
type textarea "x"
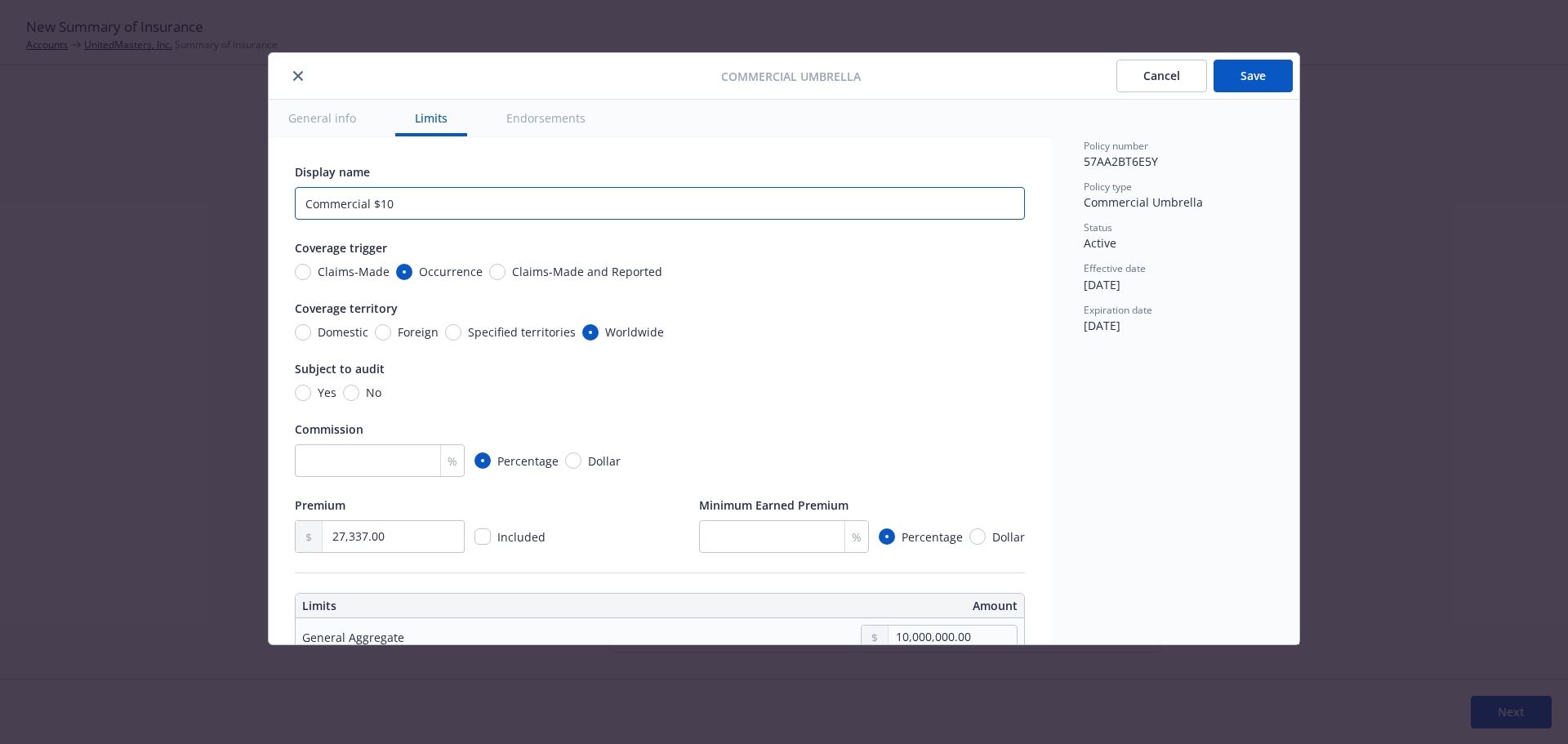
type input "Commercial $10M"
type textarea "x"
type input "Commercial $10M"
type textarea "x"
type input "Commercial $10M U"
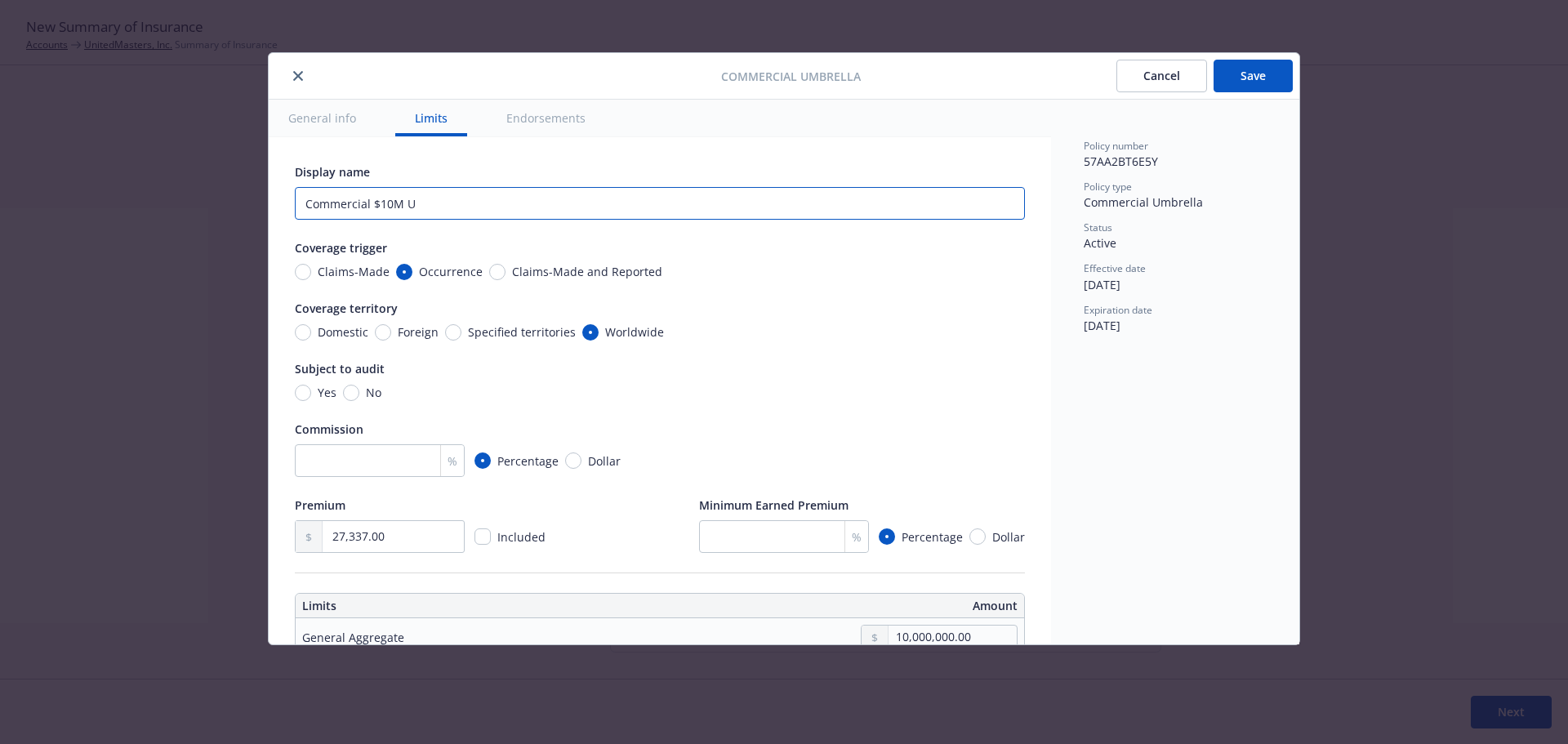
type textarea "x"
type input "Commercial $10M Um"
type textarea "x"
type input "Commercial $10M Umb"
type textarea "x"
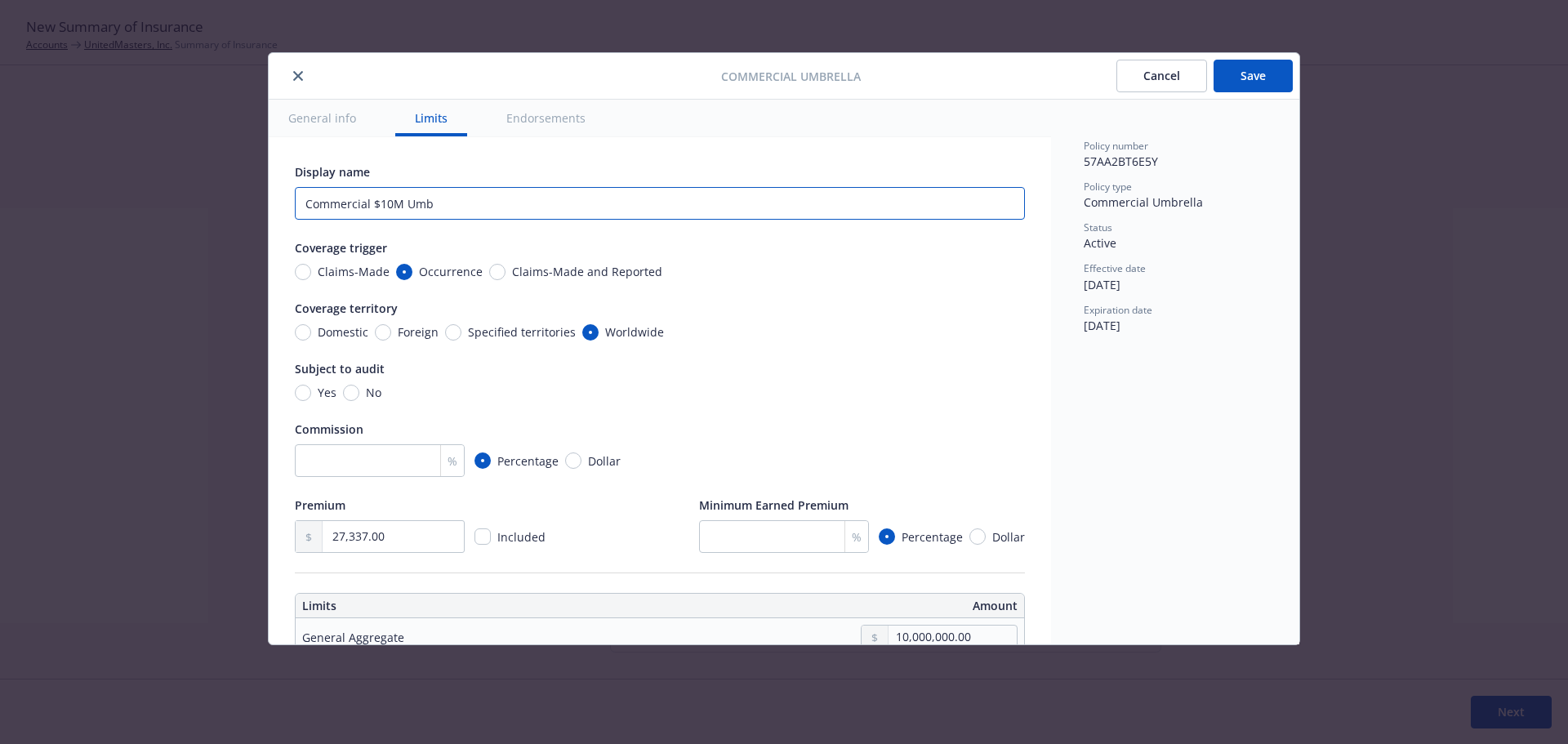
type input "Commercial $10M Umbr"
type textarea "x"
type input "Commercial $10M Umbre"
type textarea "x"
type input "Commercial $10M Umbrel"
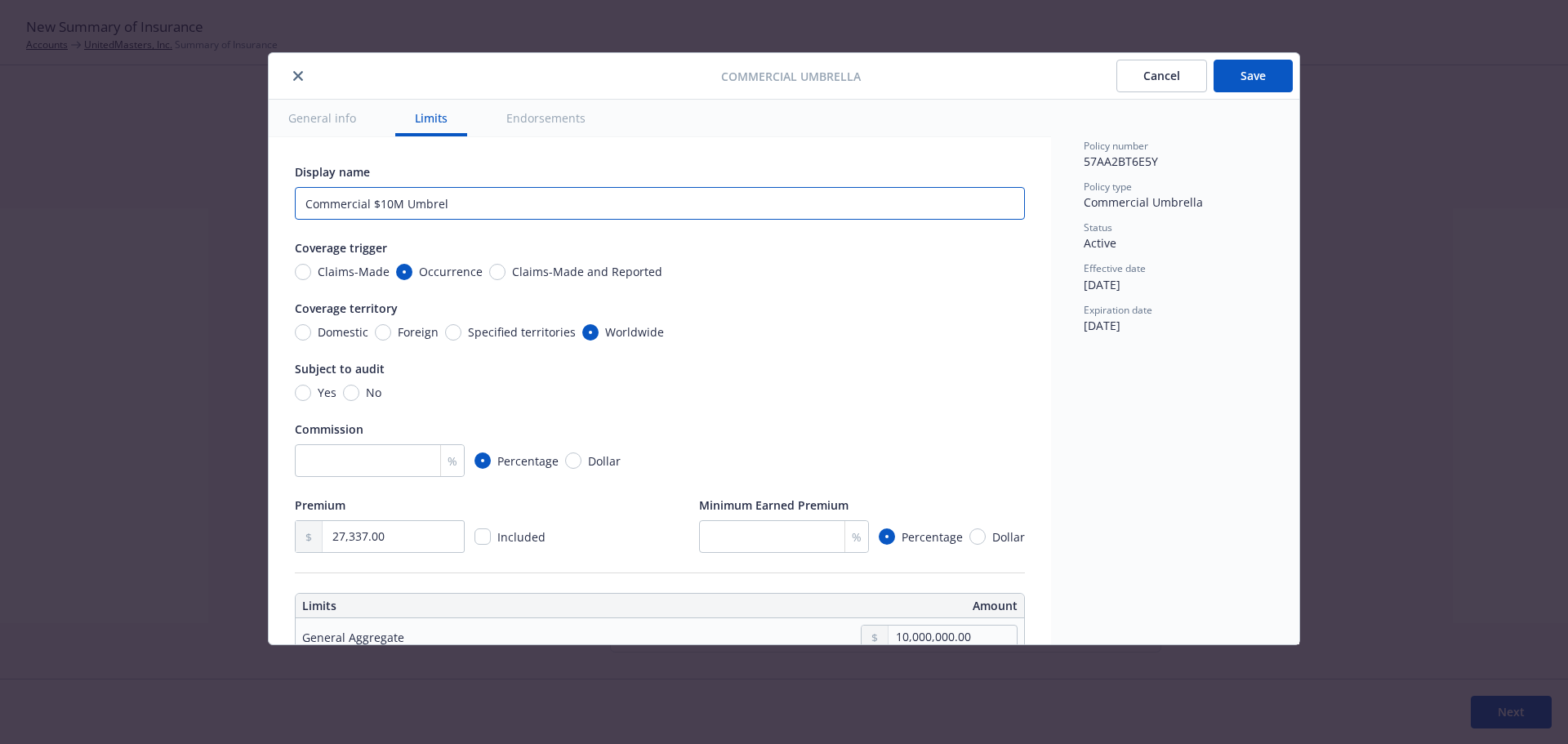
type textarea "x"
type input "Commercial $10M Umbrell"
type textarea "x"
type input "Commercial $10M Umbrella"
click at [323, 116] on button "General info" at bounding box center [323, 117] width 107 height 37
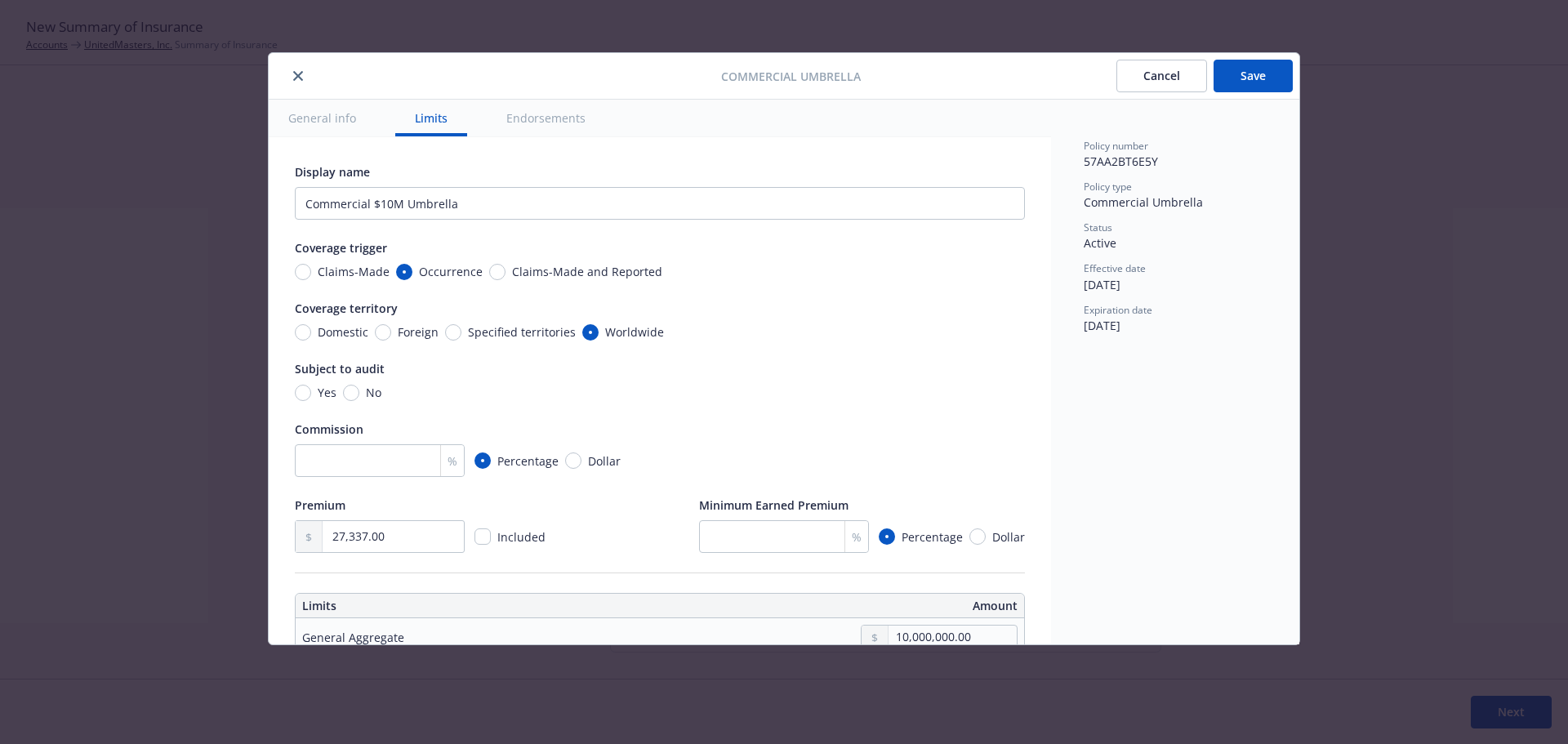
click at [332, 123] on button "General info" at bounding box center [323, 117] width 107 height 37
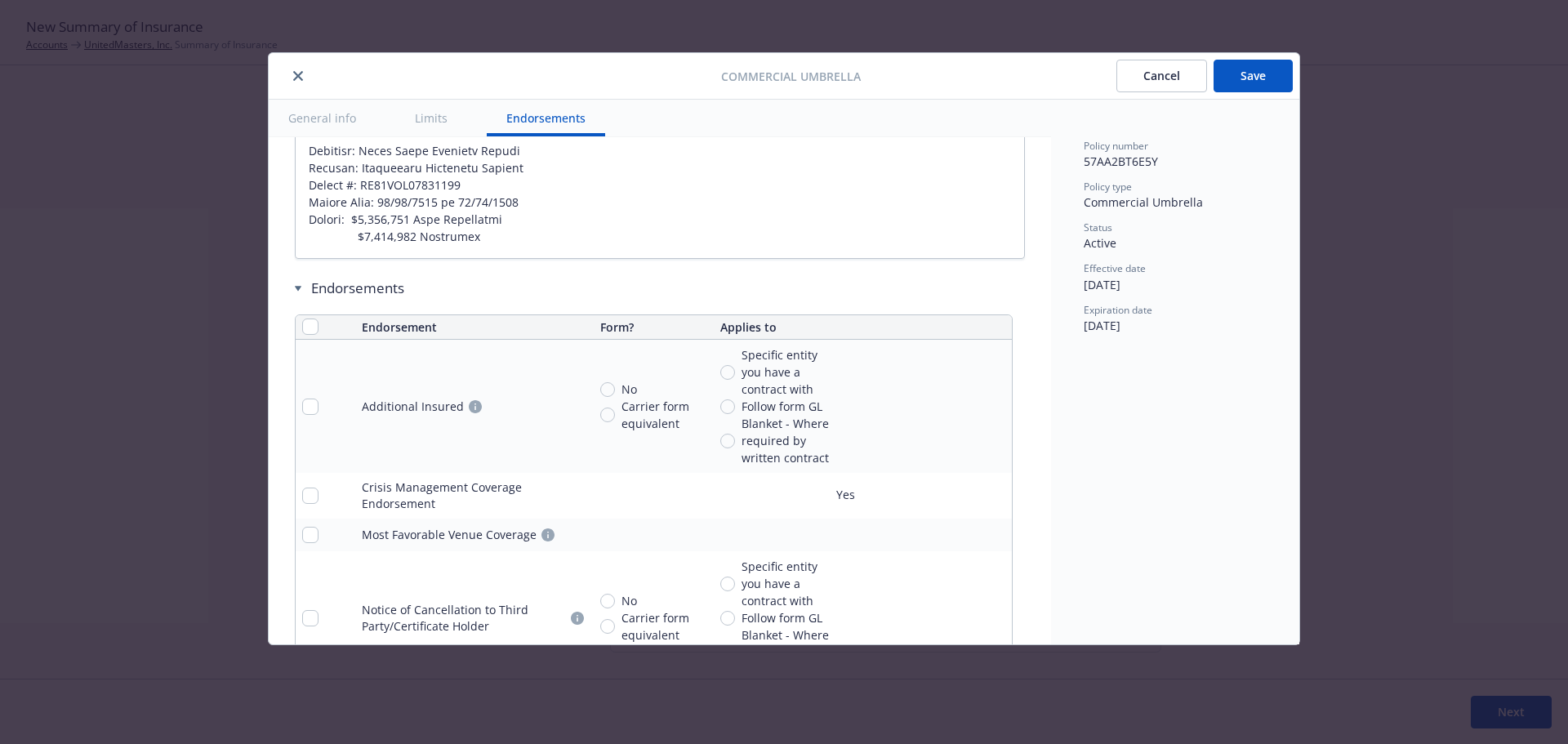
scroll to position [1852, 0]
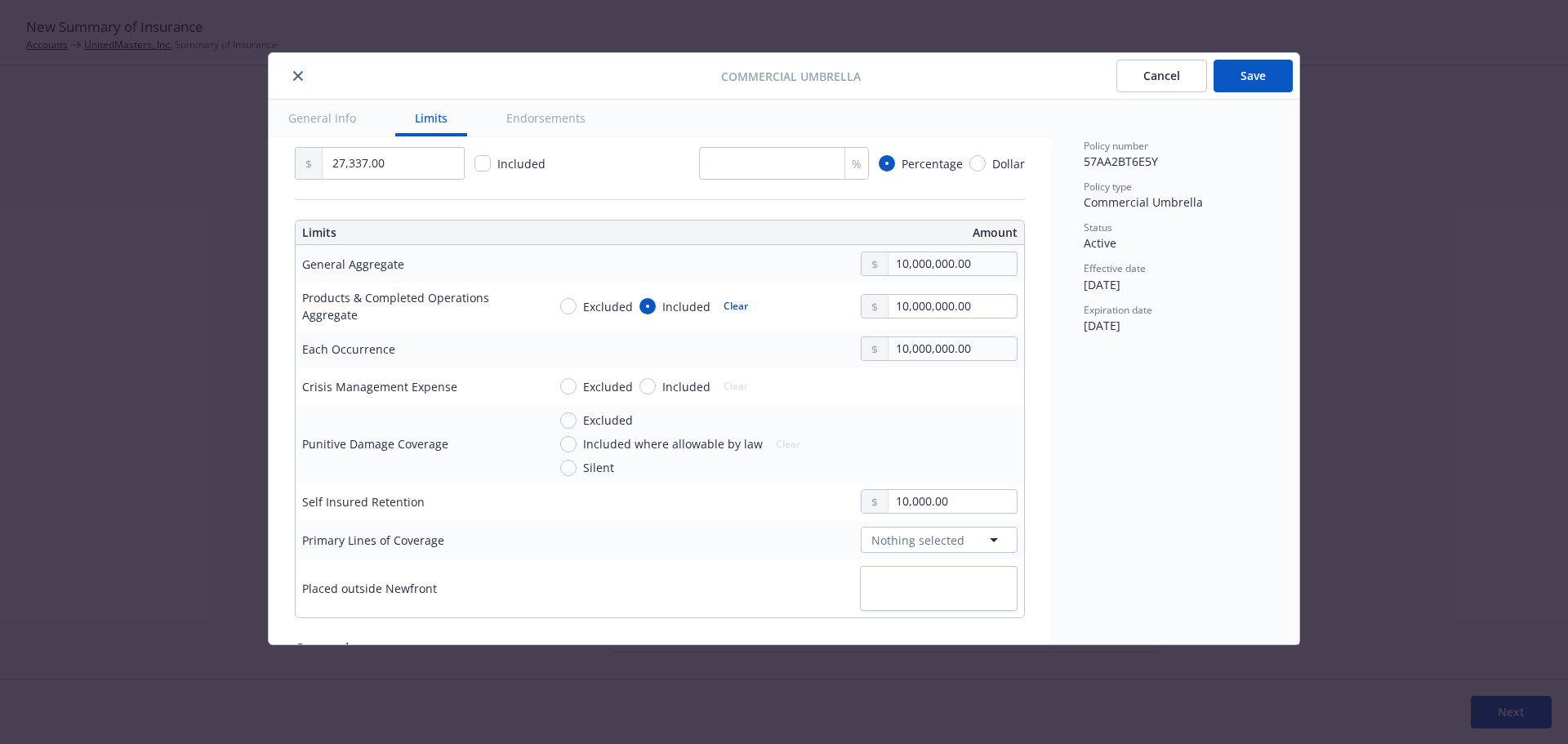
type textarea "x"
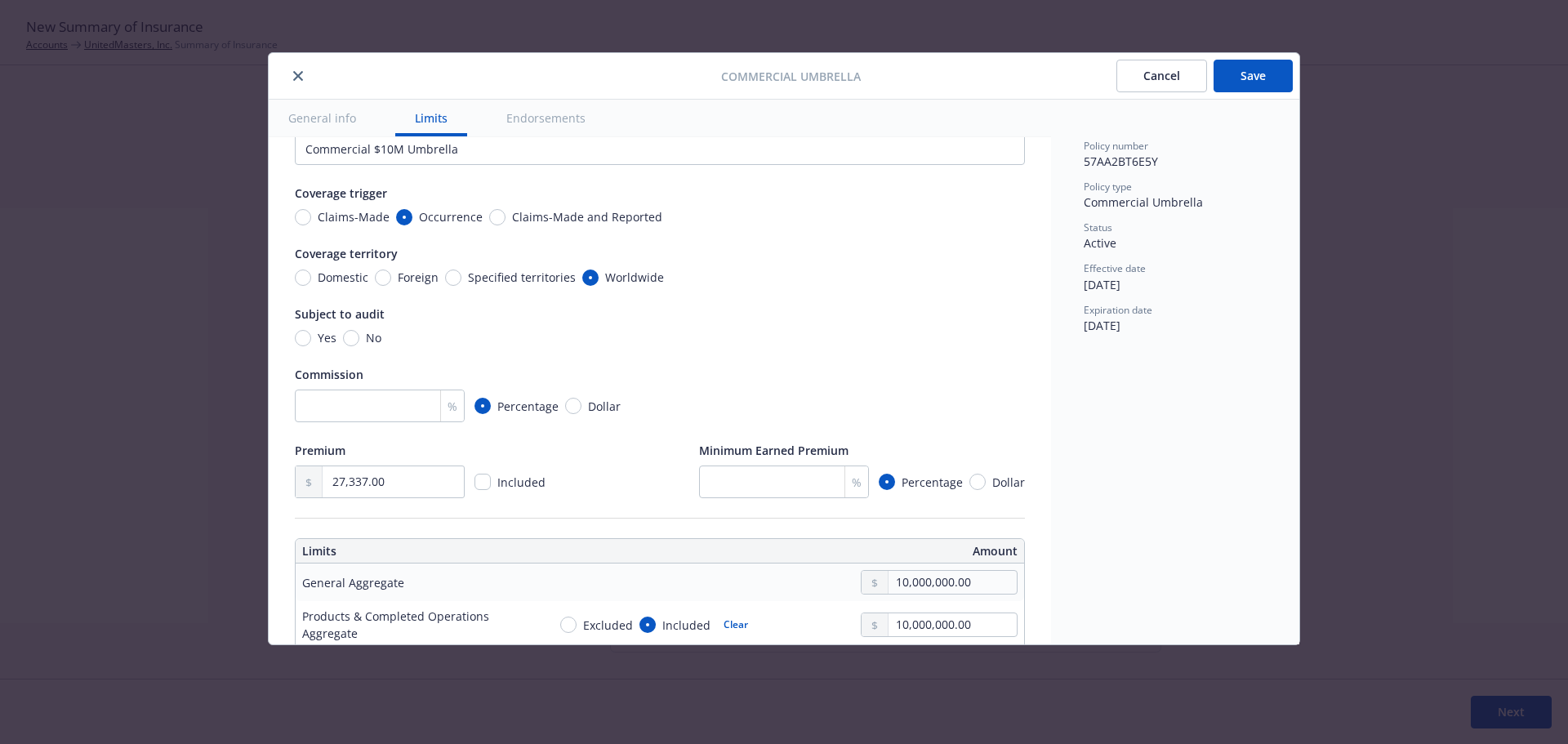
scroll to position [0, 0]
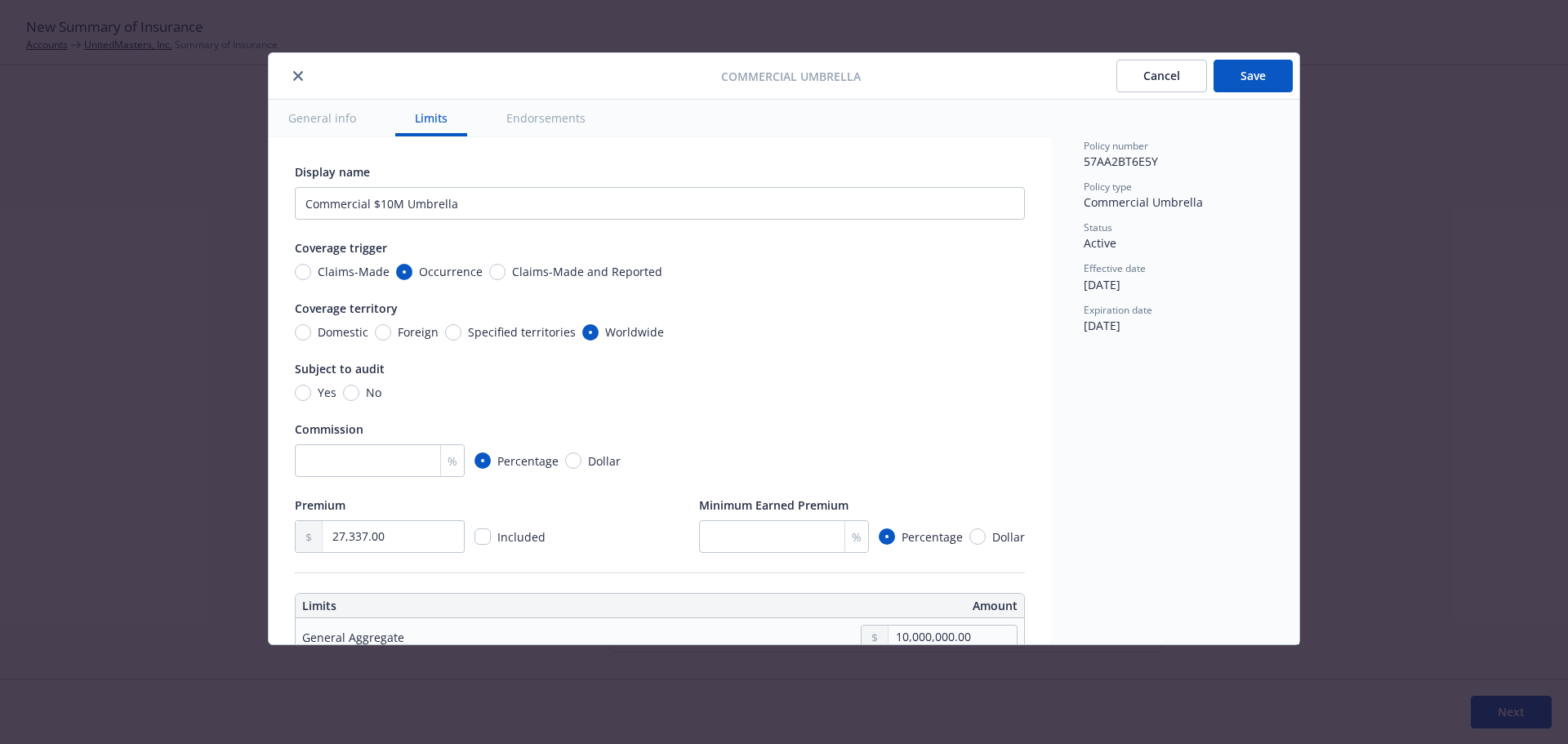
click at [325, 117] on button "General info" at bounding box center [323, 117] width 107 height 37
click at [353, 397] on input "No" at bounding box center [351, 392] width 16 height 16
radio input "true"
click at [1258, 72] on button "Save" at bounding box center [1253, 75] width 79 height 33
type textarea "x"
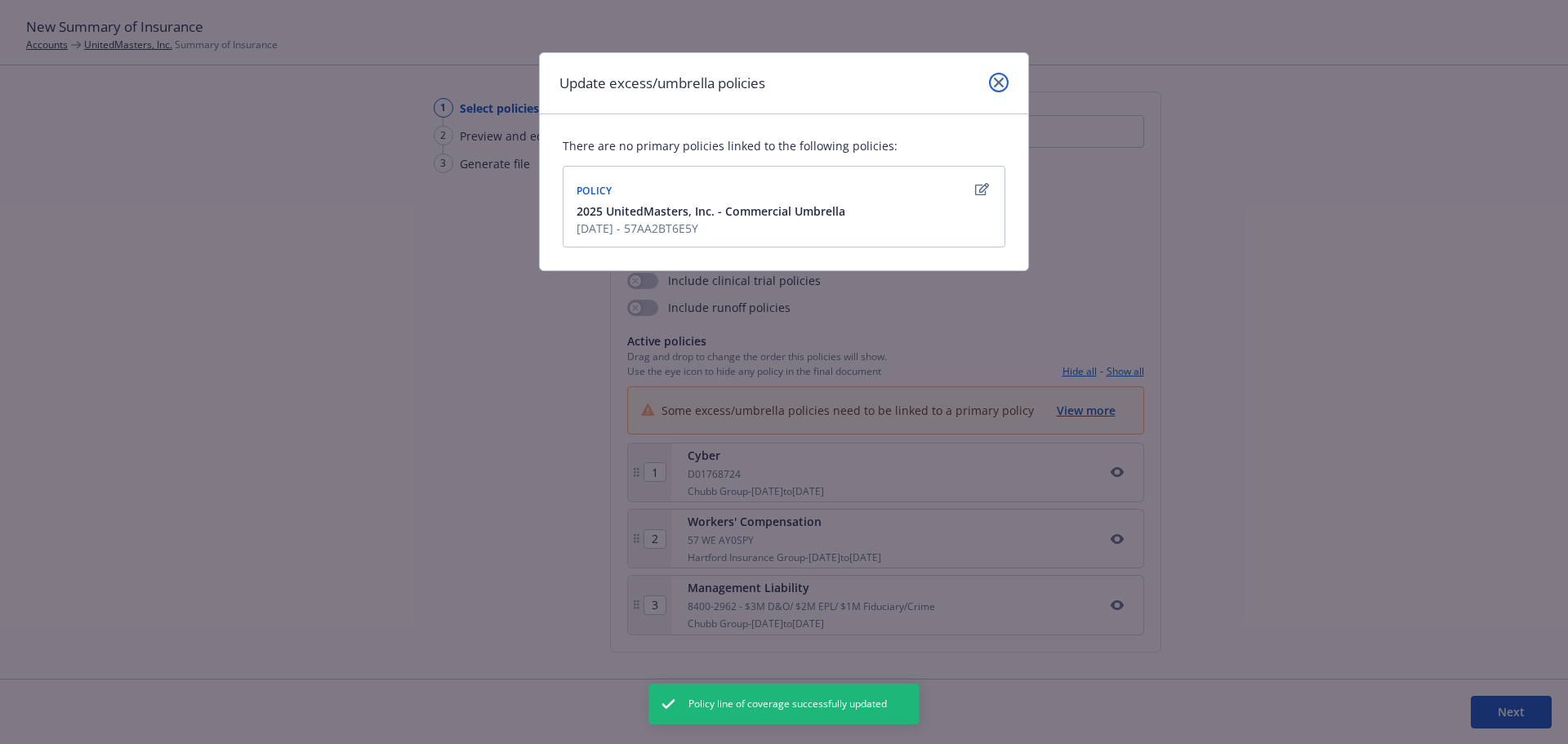
click at [997, 82] on icon "close" at bounding box center [999, 82] width 10 height 10
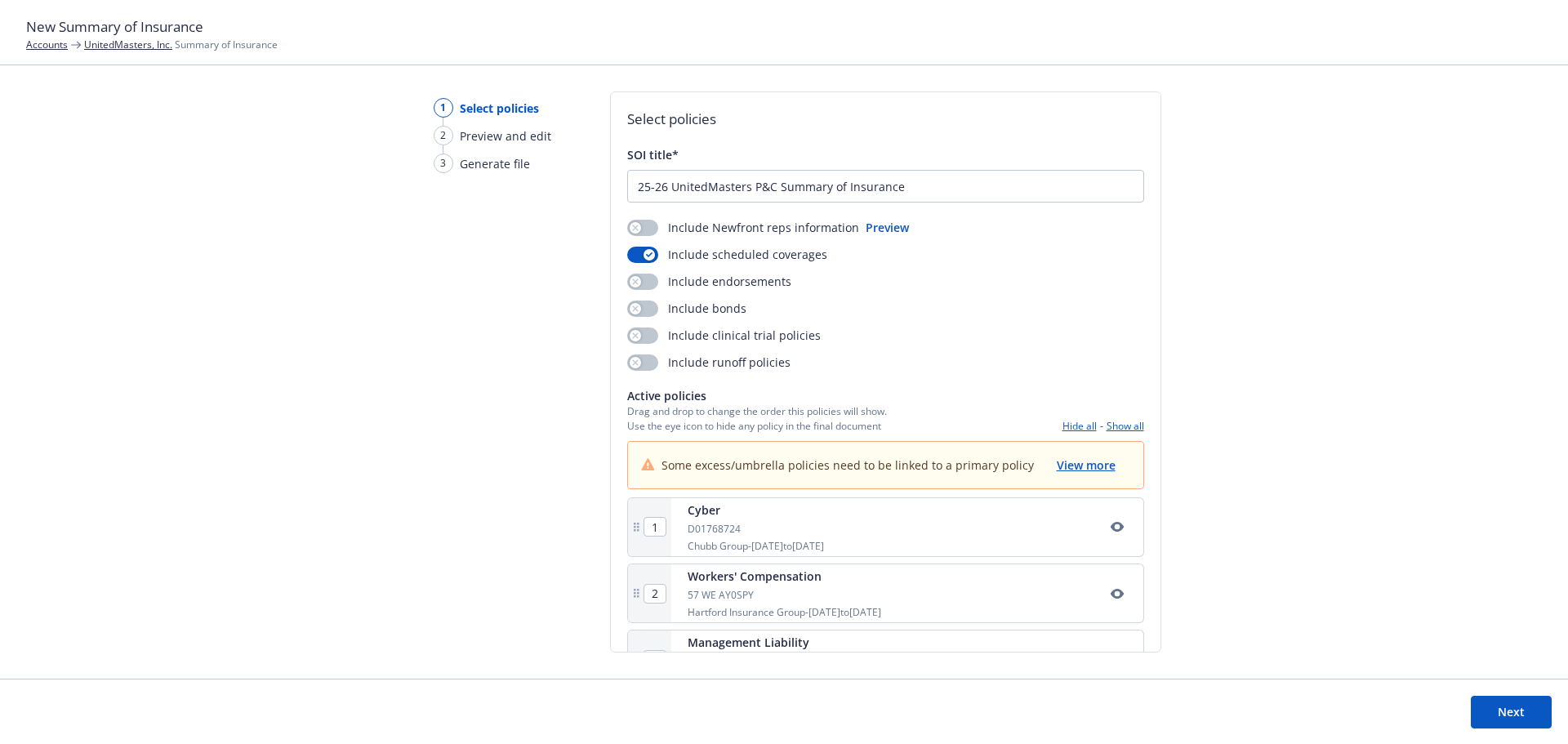
click at [1109, 426] on button "Show all" at bounding box center [1125, 426] width 38 height 14
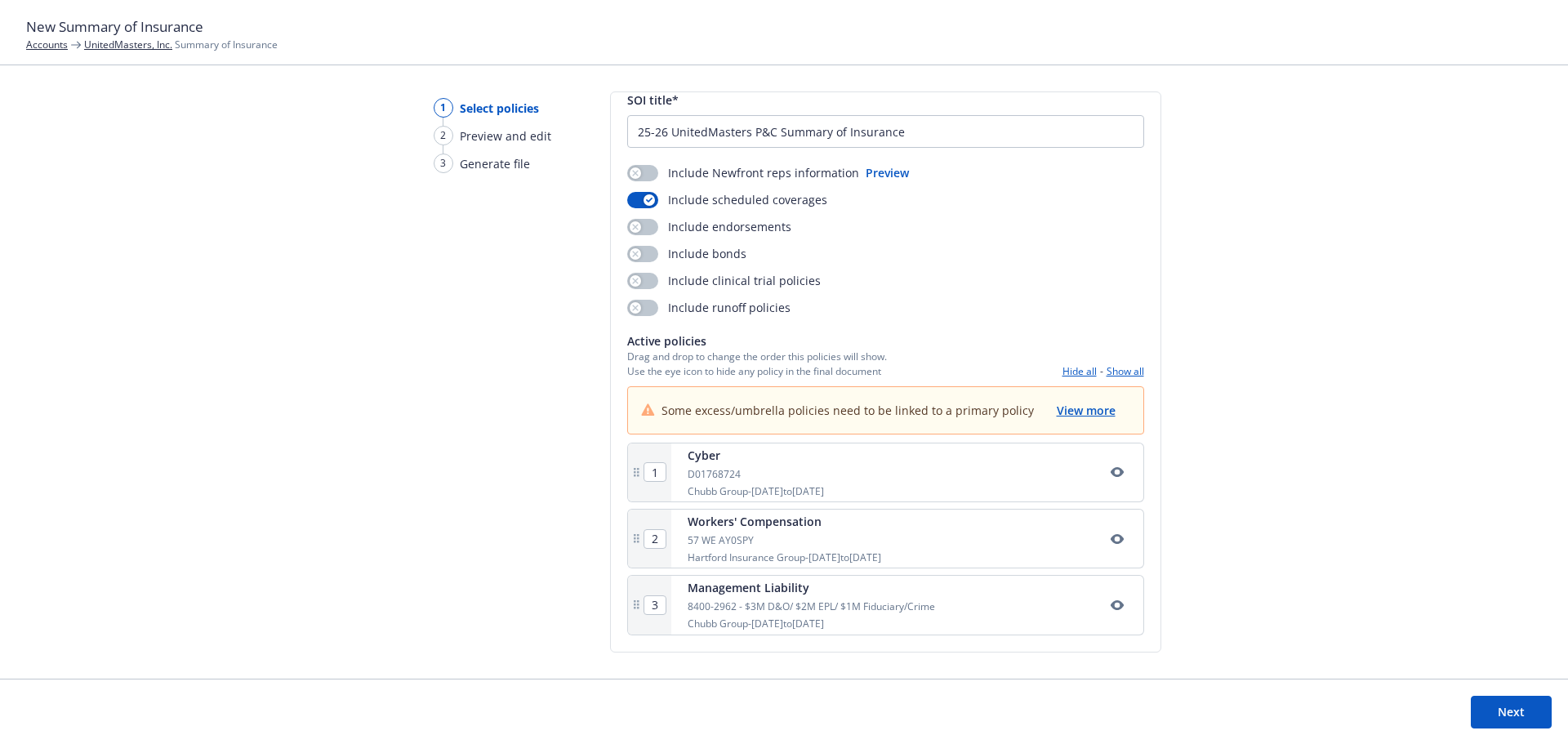
click at [1106, 371] on button "Show all" at bounding box center [1125, 372] width 38 height 14
